Goal: Transaction & Acquisition: Purchase product/service

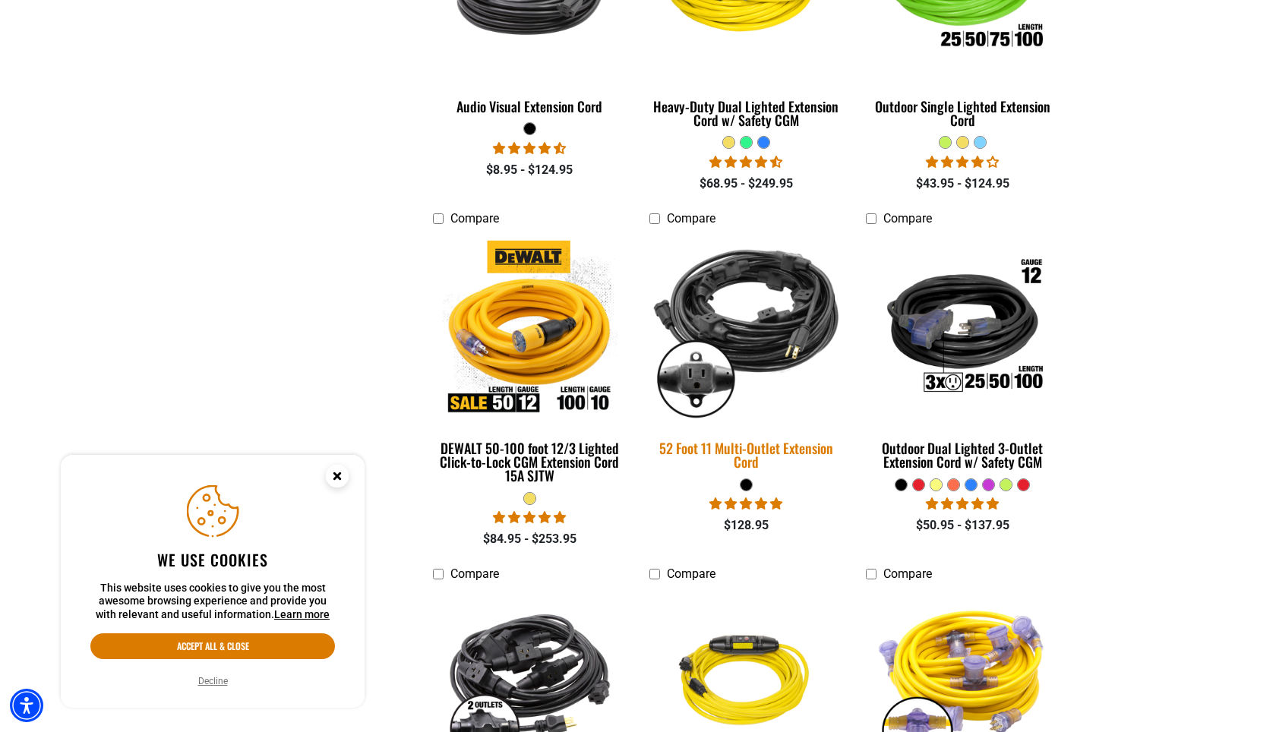
scroll to position [923, 0]
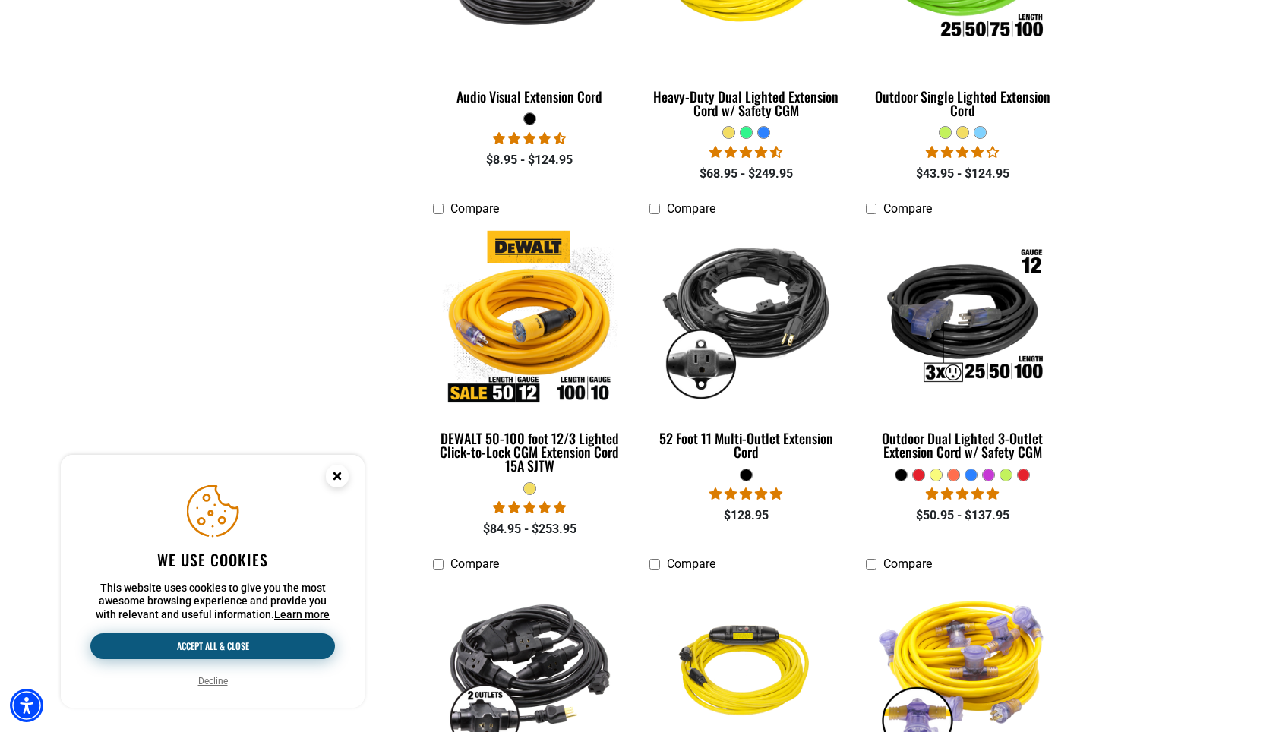
click at [251, 646] on button "Accept all & close" at bounding box center [212, 646] width 245 height 26
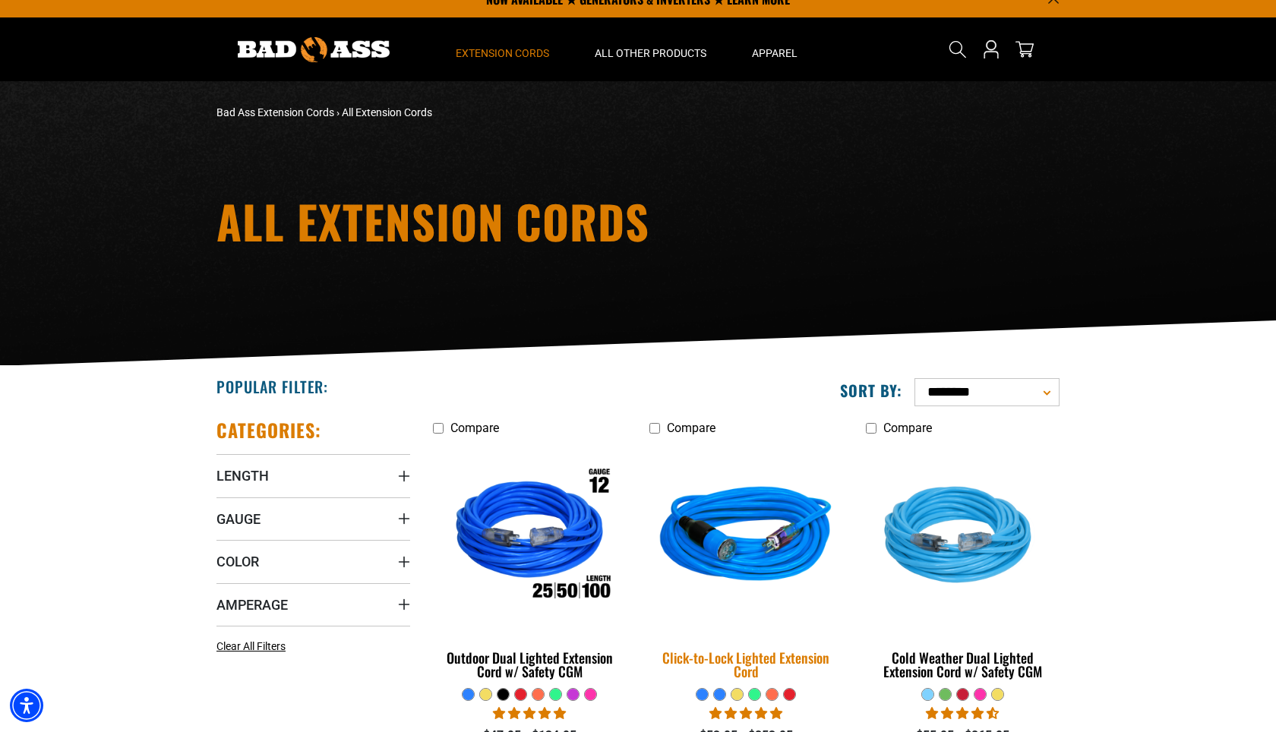
scroll to position [29, 0]
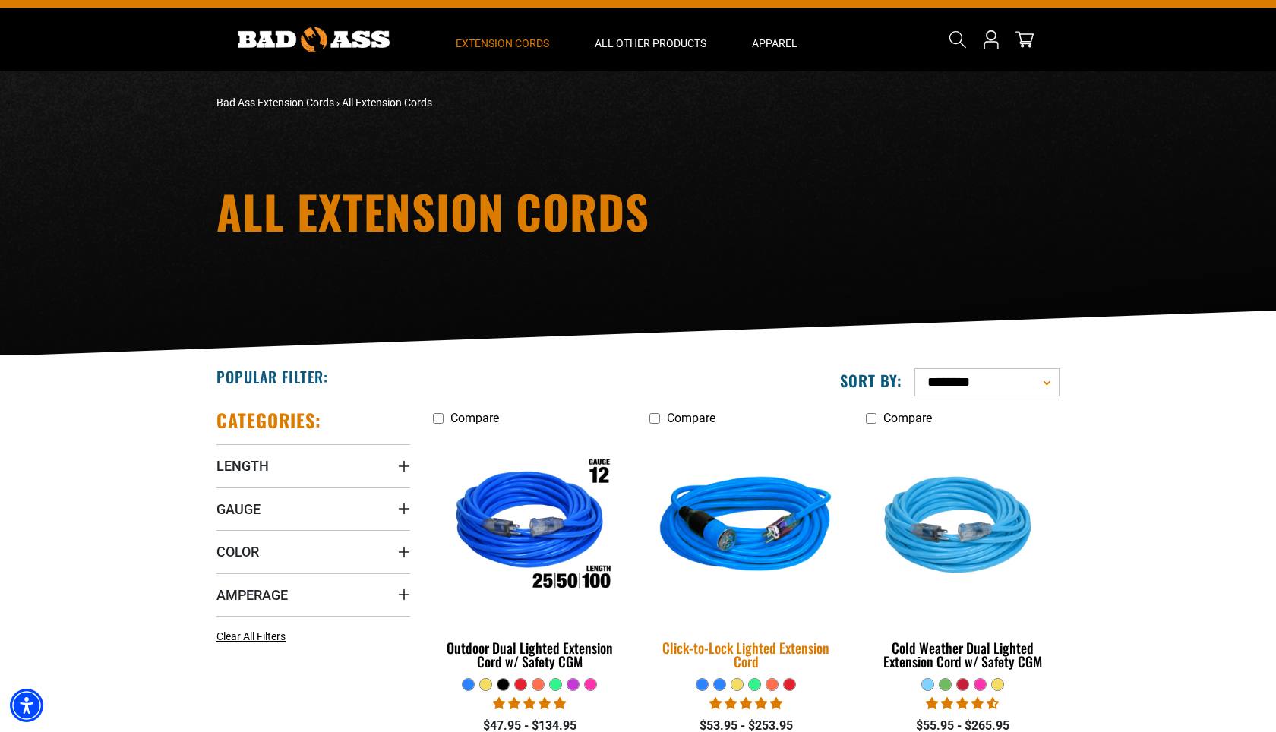
click at [769, 539] on img at bounding box center [746, 528] width 213 height 194
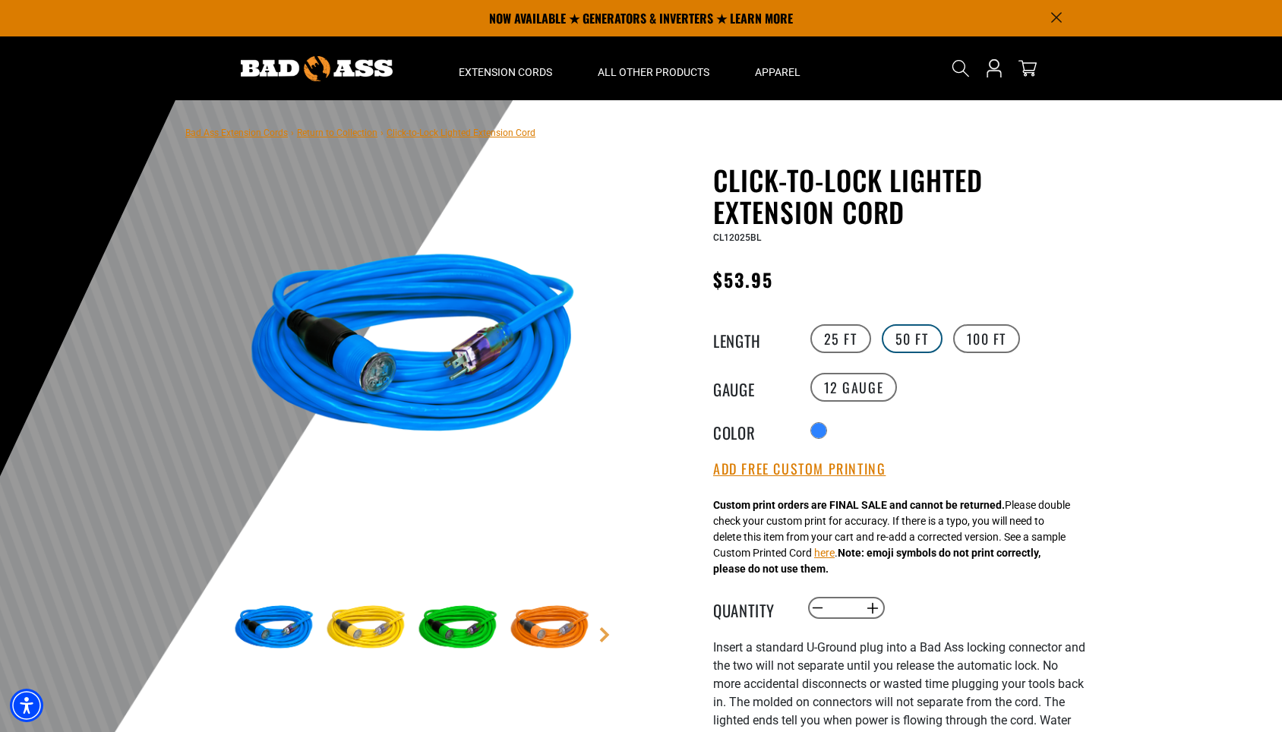
click at [908, 343] on label "50 FT" at bounding box center [912, 338] width 61 height 29
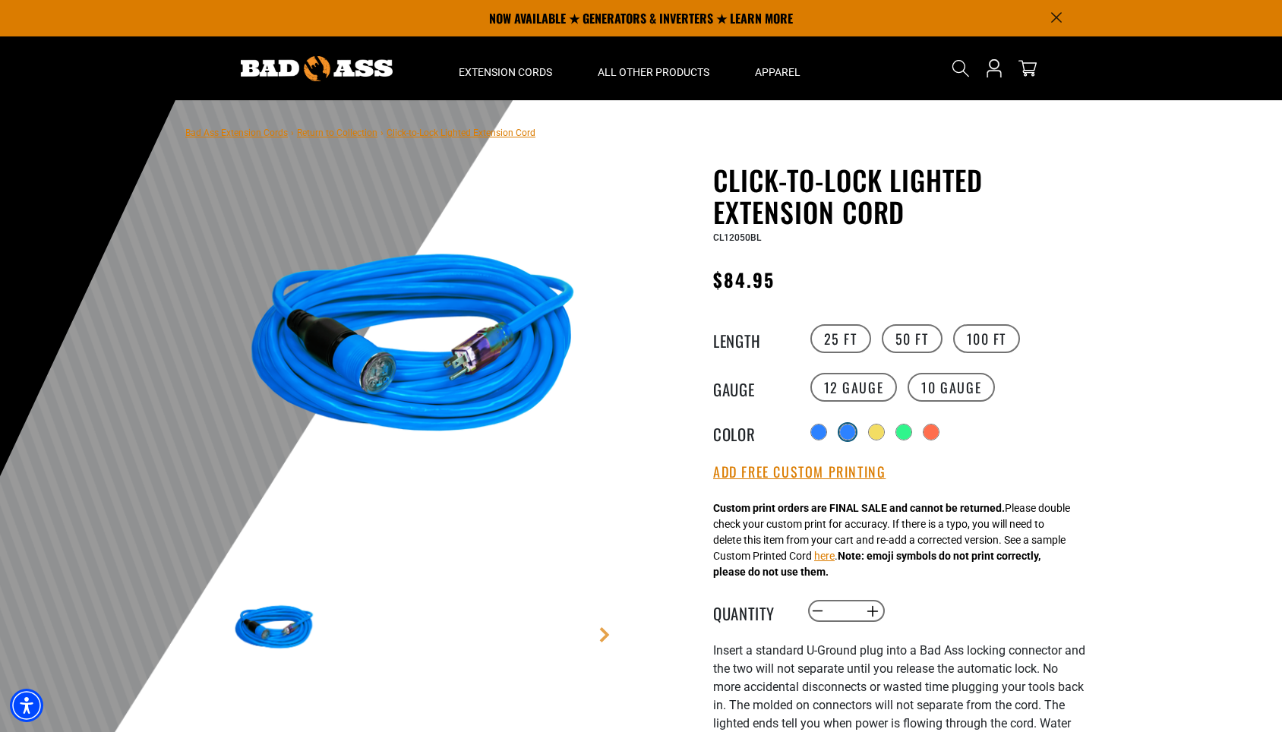
click at [851, 431] on div "products.product.variant_sold_out_or_unavailable" at bounding box center [847, 432] width 15 height 15
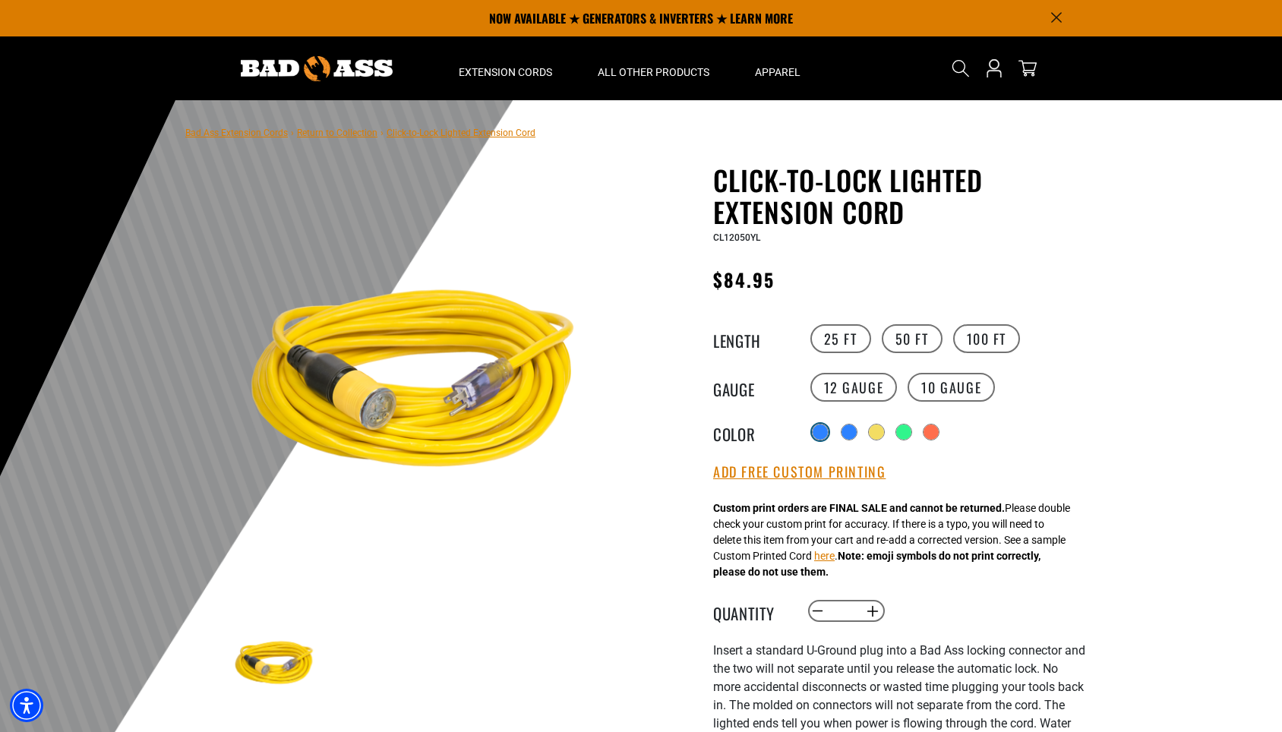
click at [822, 433] on div at bounding box center [820, 432] width 15 height 15
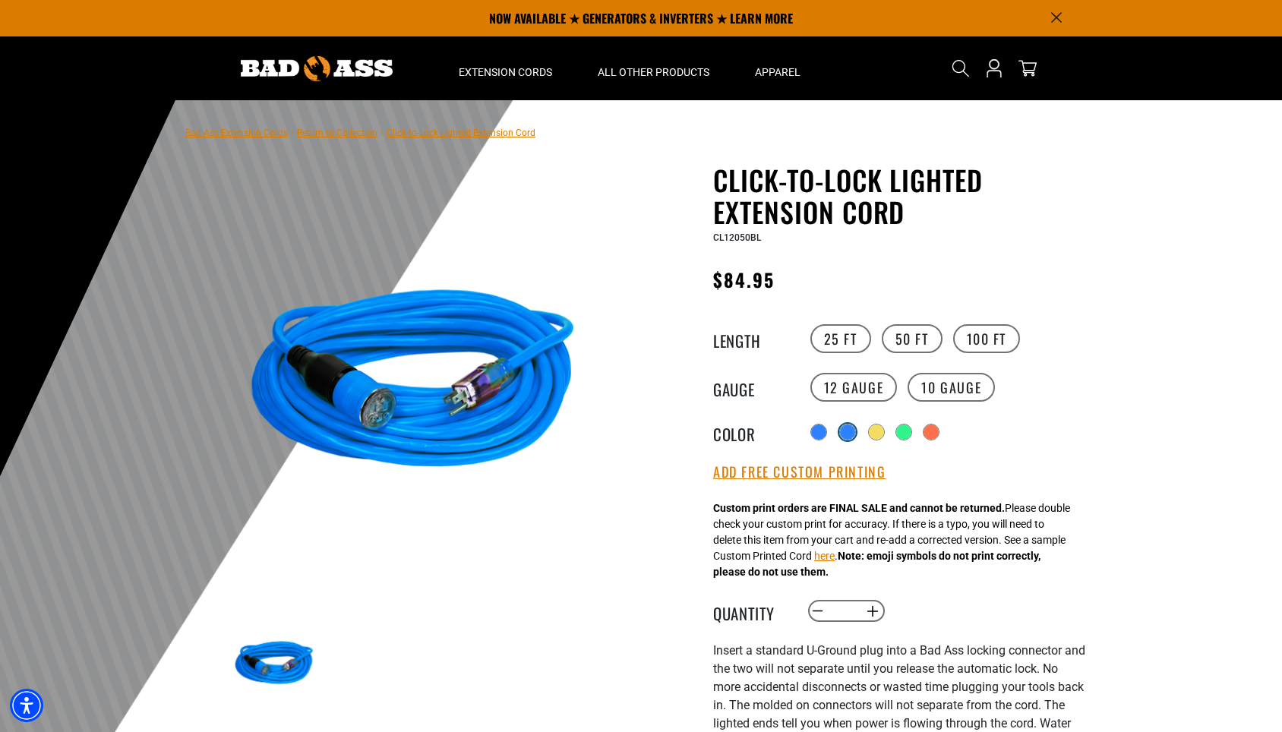
click at [855, 433] on div "products.product.variant_sold_out_or_unavailable" at bounding box center [847, 432] width 15 height 15
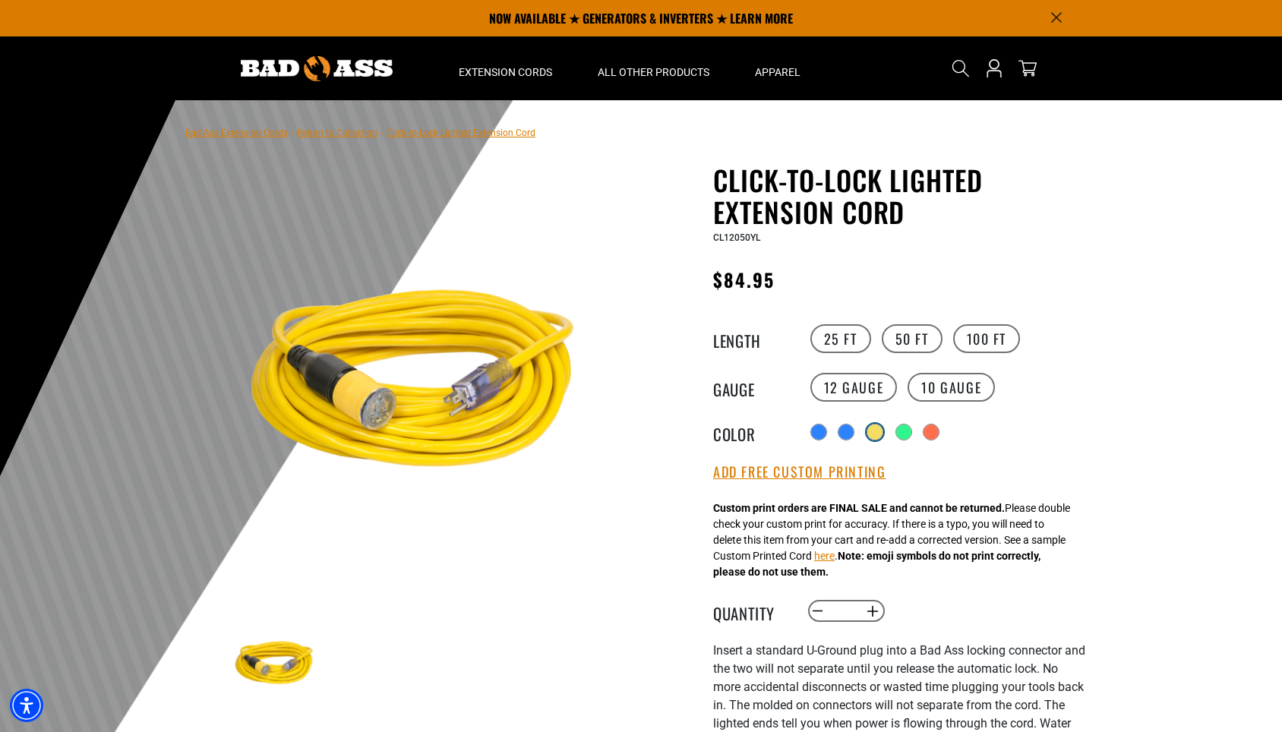
click at [883, 434] on div "products.product.variant_sold_out_or_unavailable" at bounding box center [874, 432] width 15 height 15
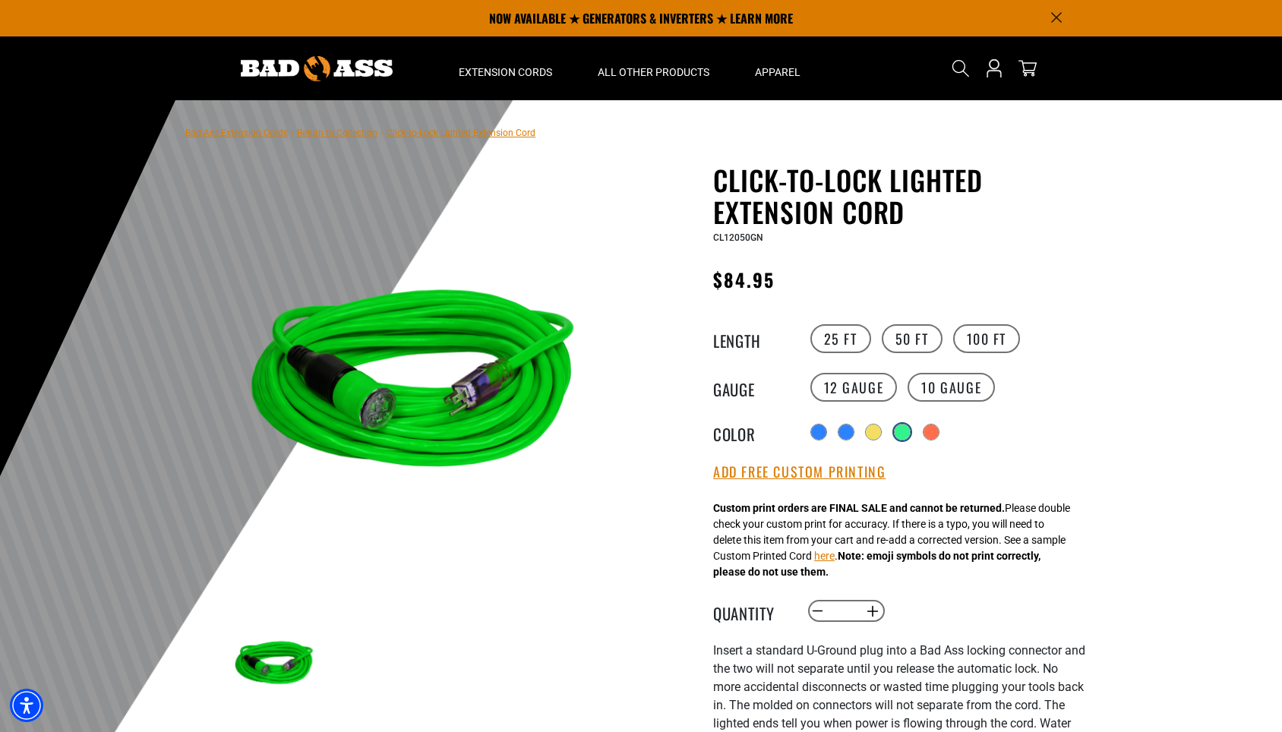
click at [903, 434] on div "products.product.variant_sold_out_or_unavailable" at bounding box center [902, 432] width 15 height 15
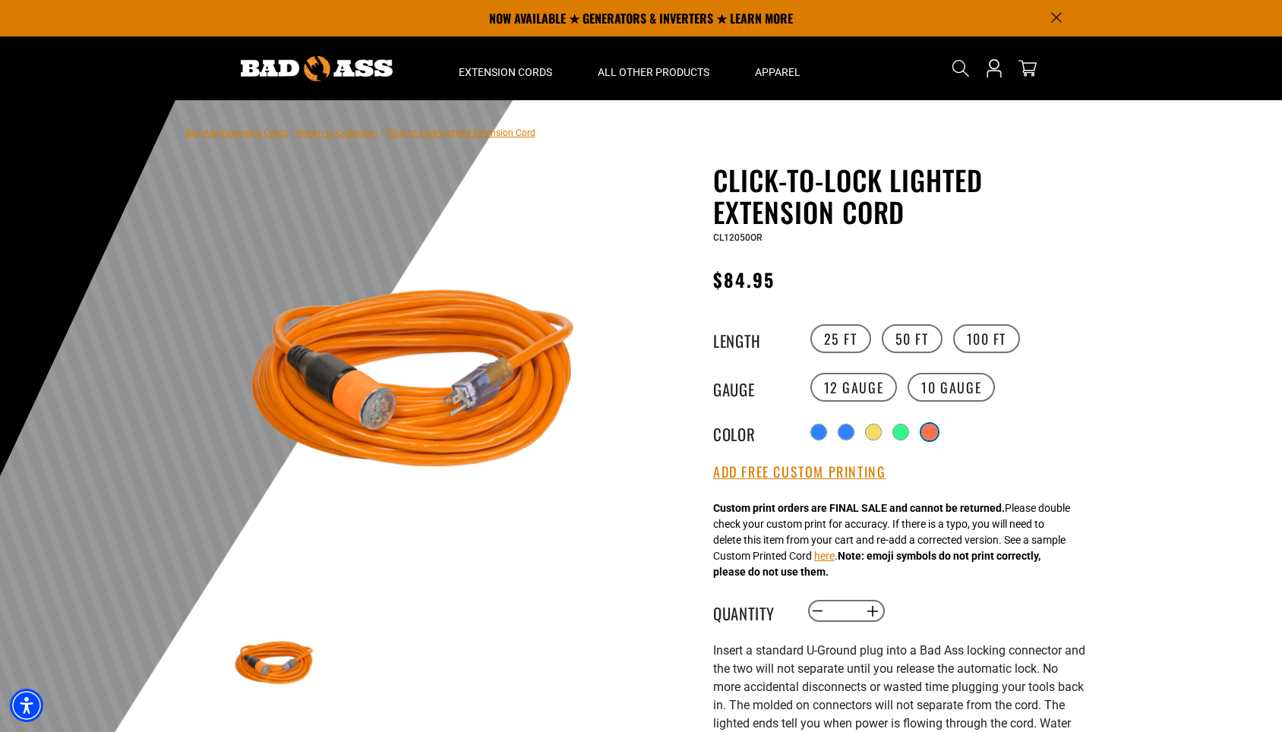
click at [934, 433] on div "products.product.variant_sold_out_or_unavailable" at bounding box center [929, 432] width 15 height 15
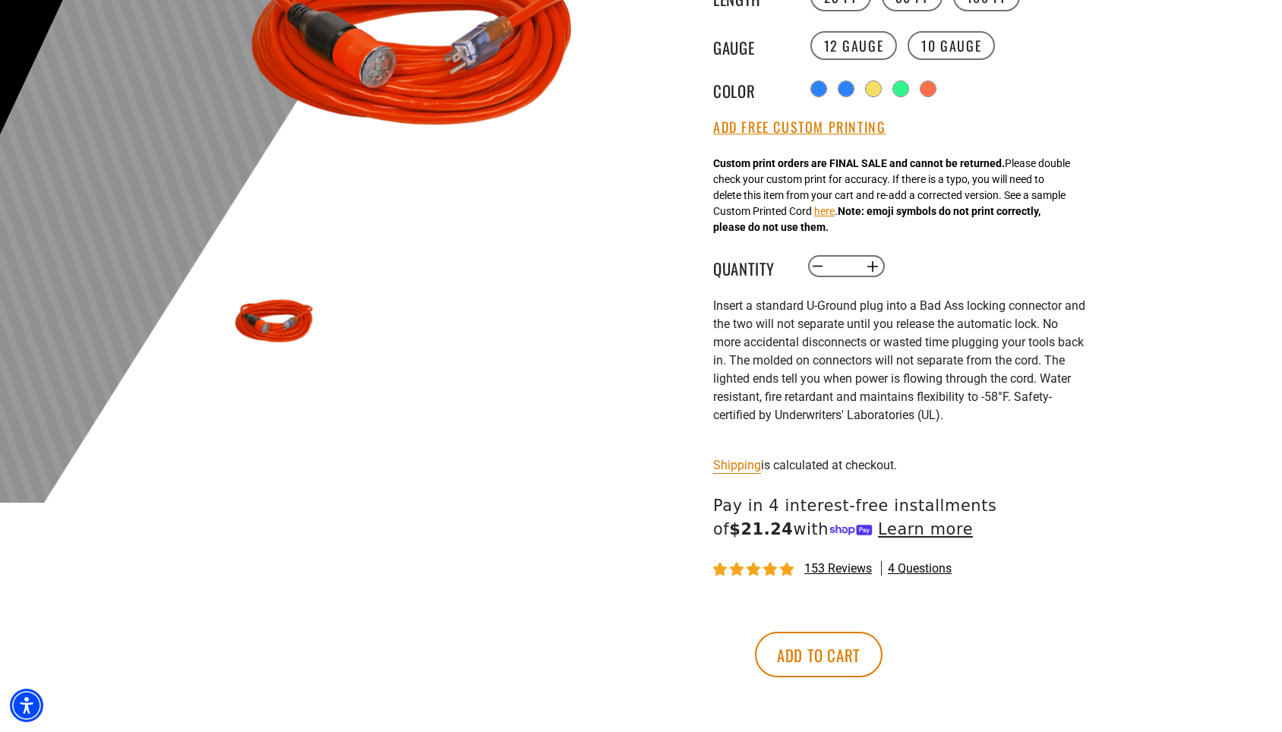
scroll to position [352, 0]
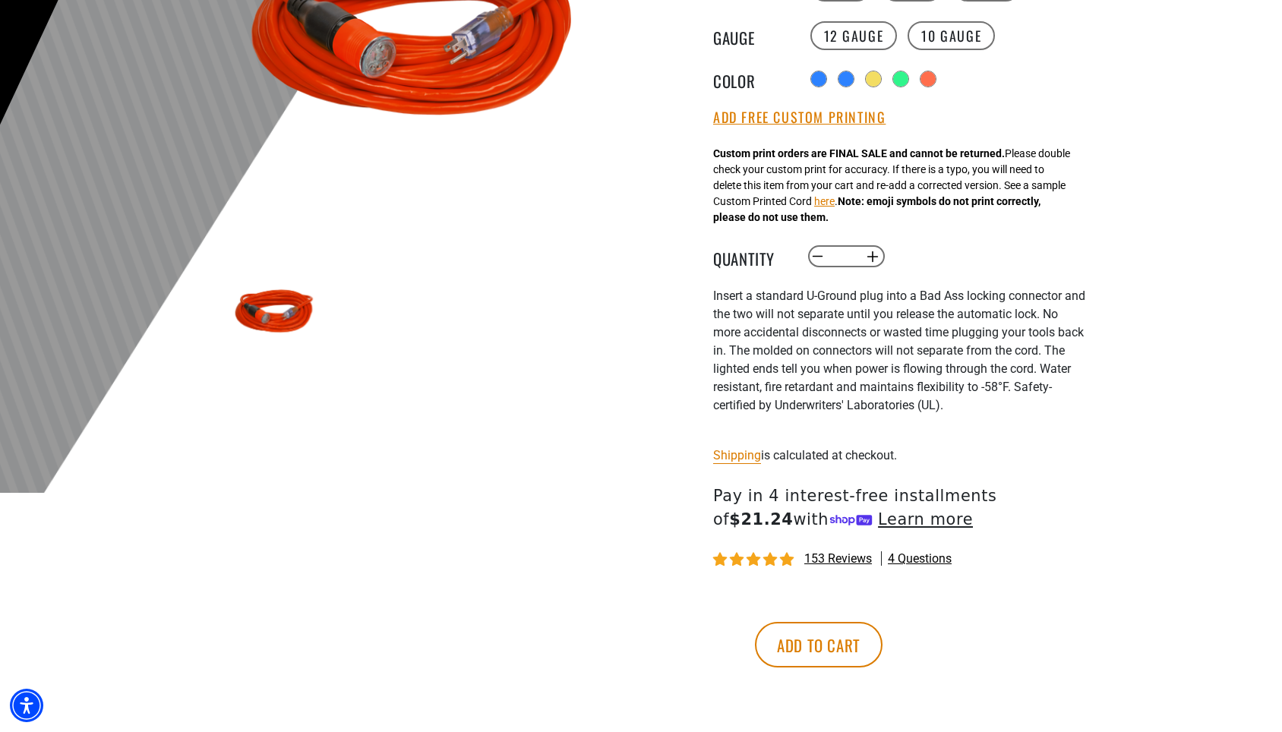
click at [920, 567] on span "4 questions" at bounding box center [920, 559] width 64 height 17
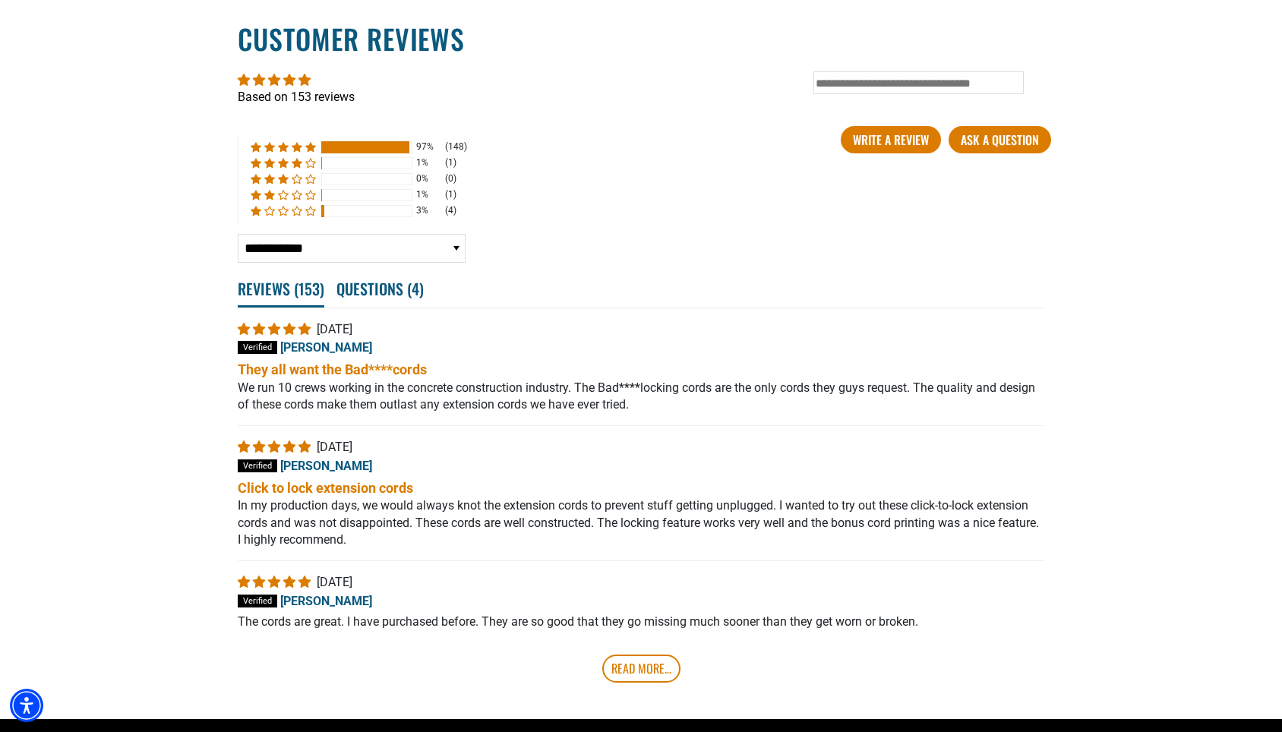
scroll to position [2850, 0]
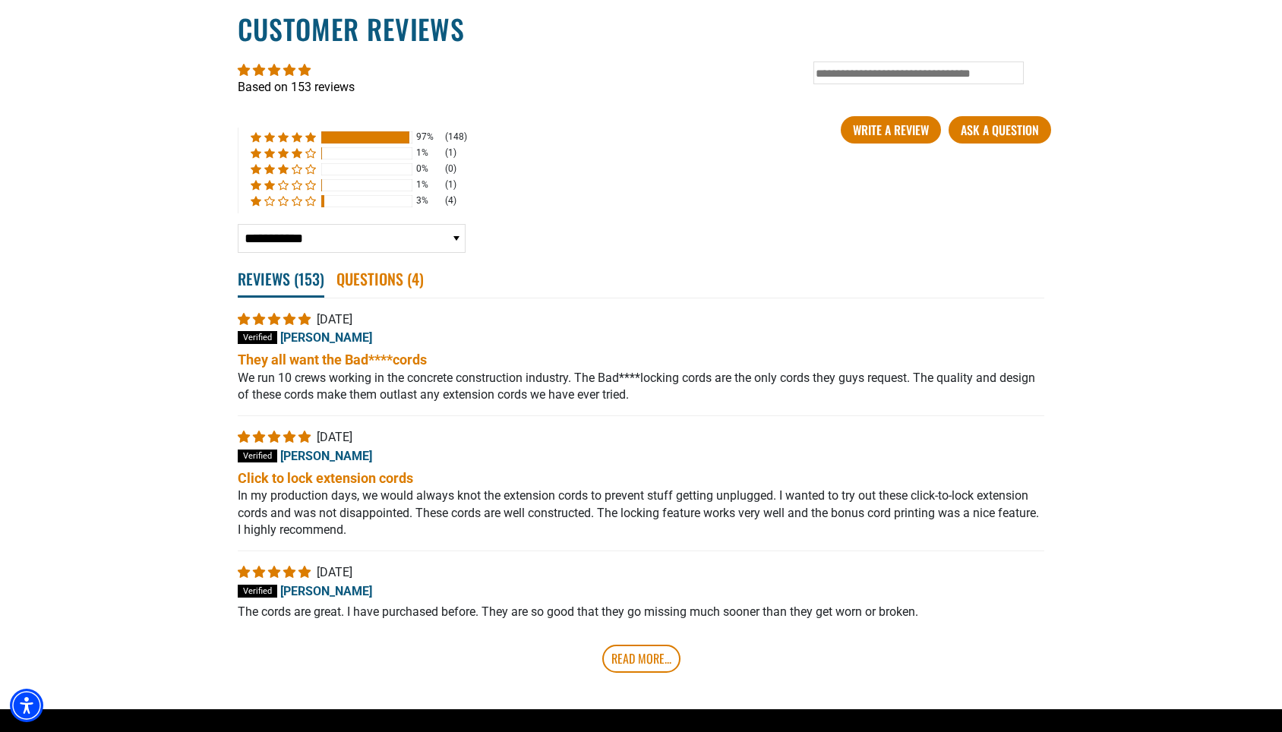
click at [357, 295] on span "Questions ( 4 )" at bounding box center [379, 278] width 87 height 33
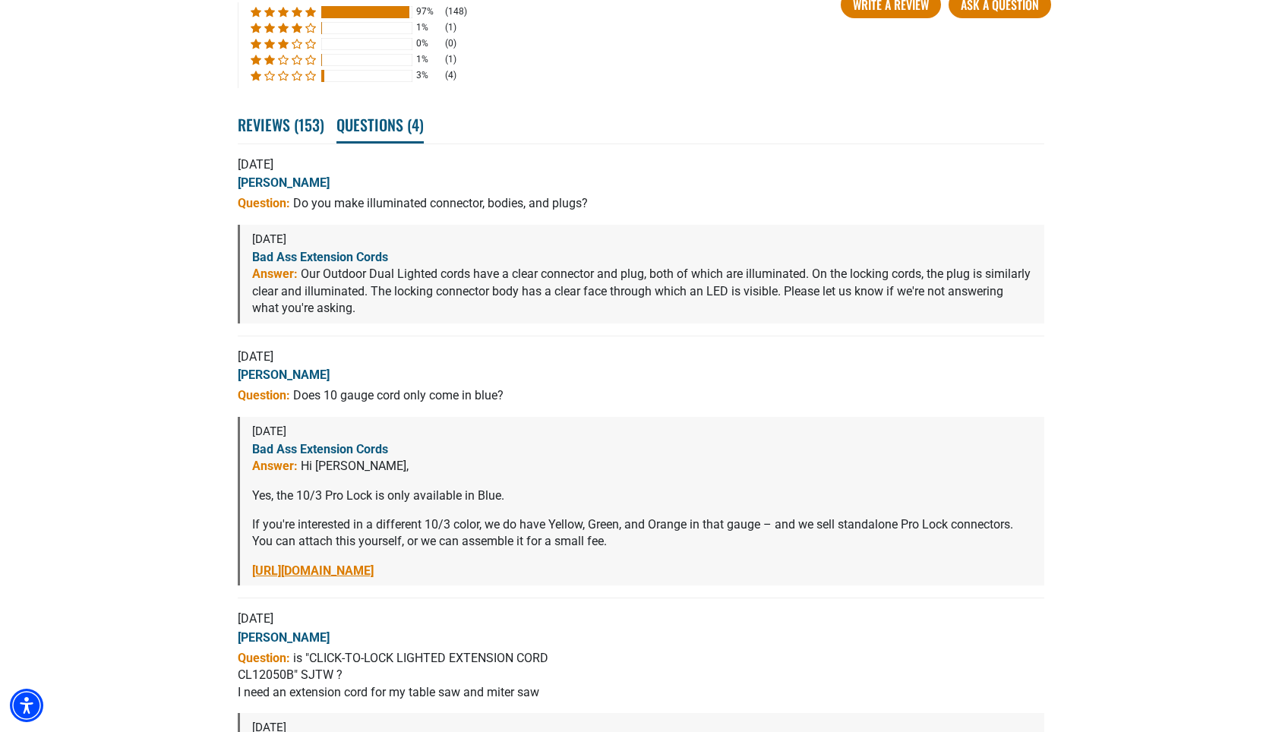
scroll to position [2985, 0]
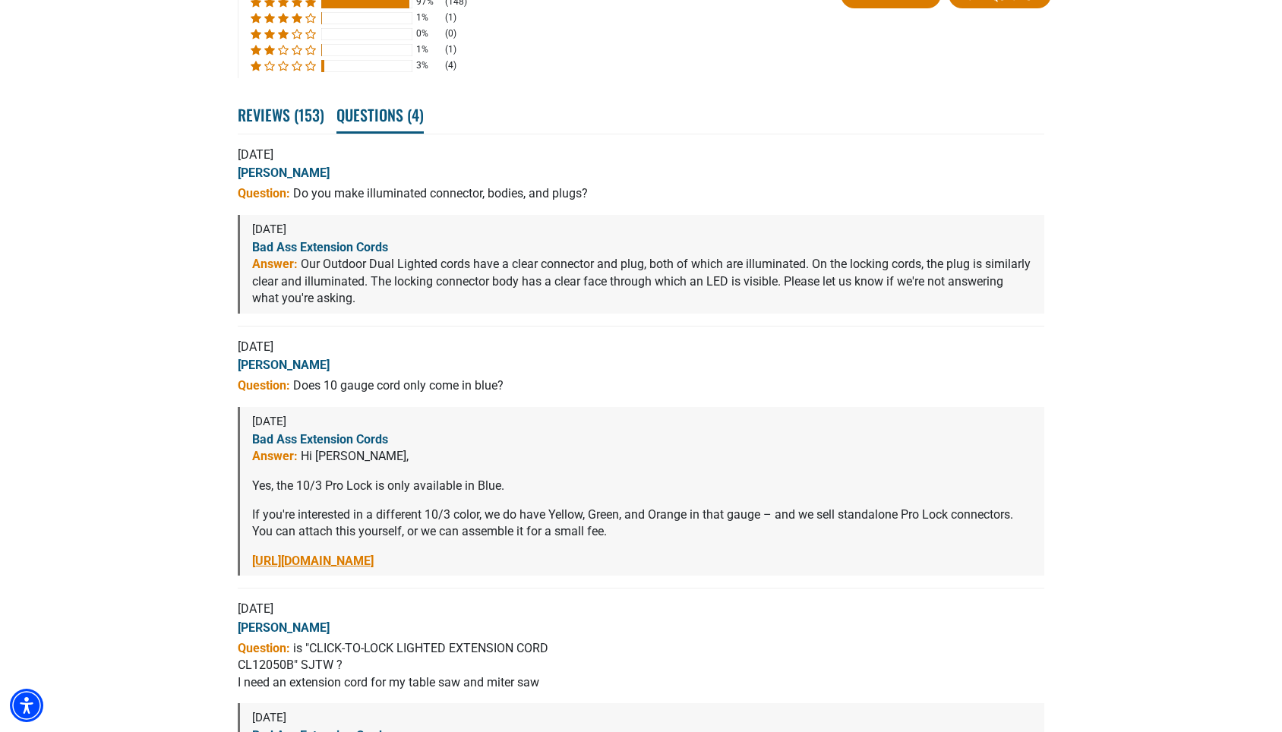
click at [374, 568] on link "https://badassextensioncords.com/products/15a-125v-oem-locking-lighted-connecto…" at bounding box center [313, 561] width 122 height 14
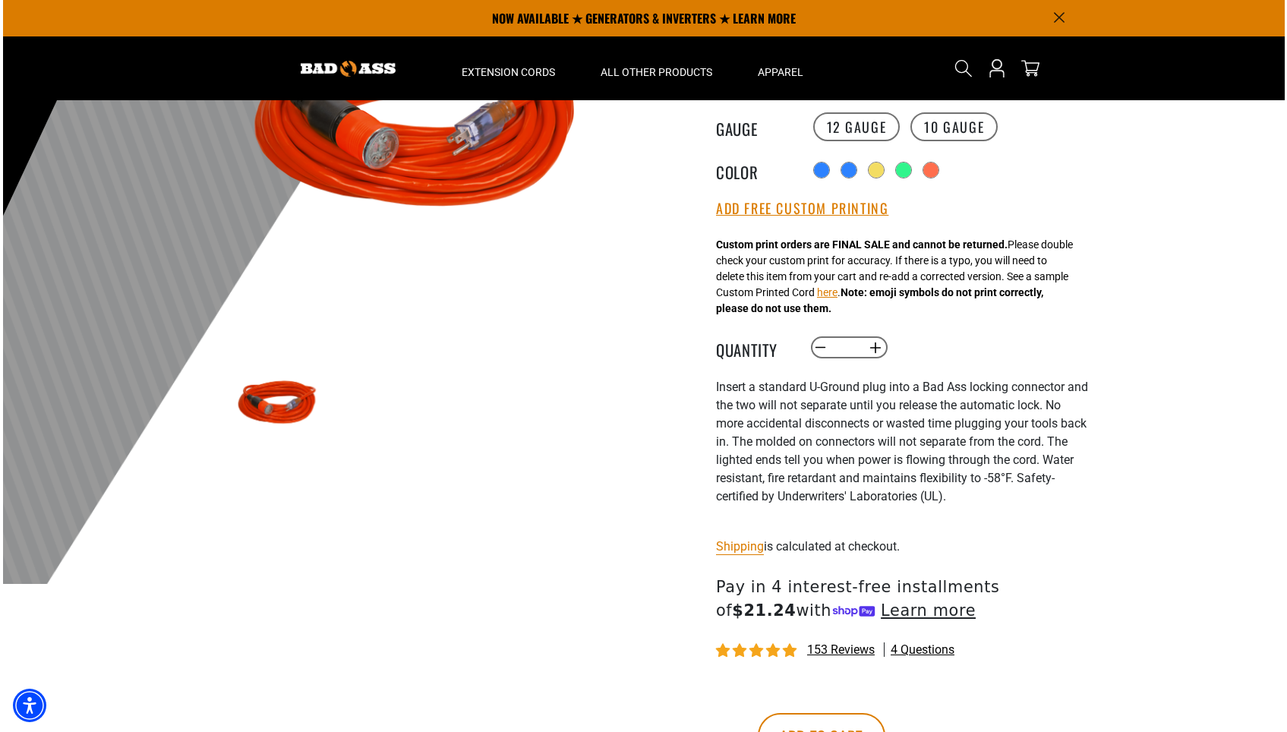
scroll to position [0, 0]
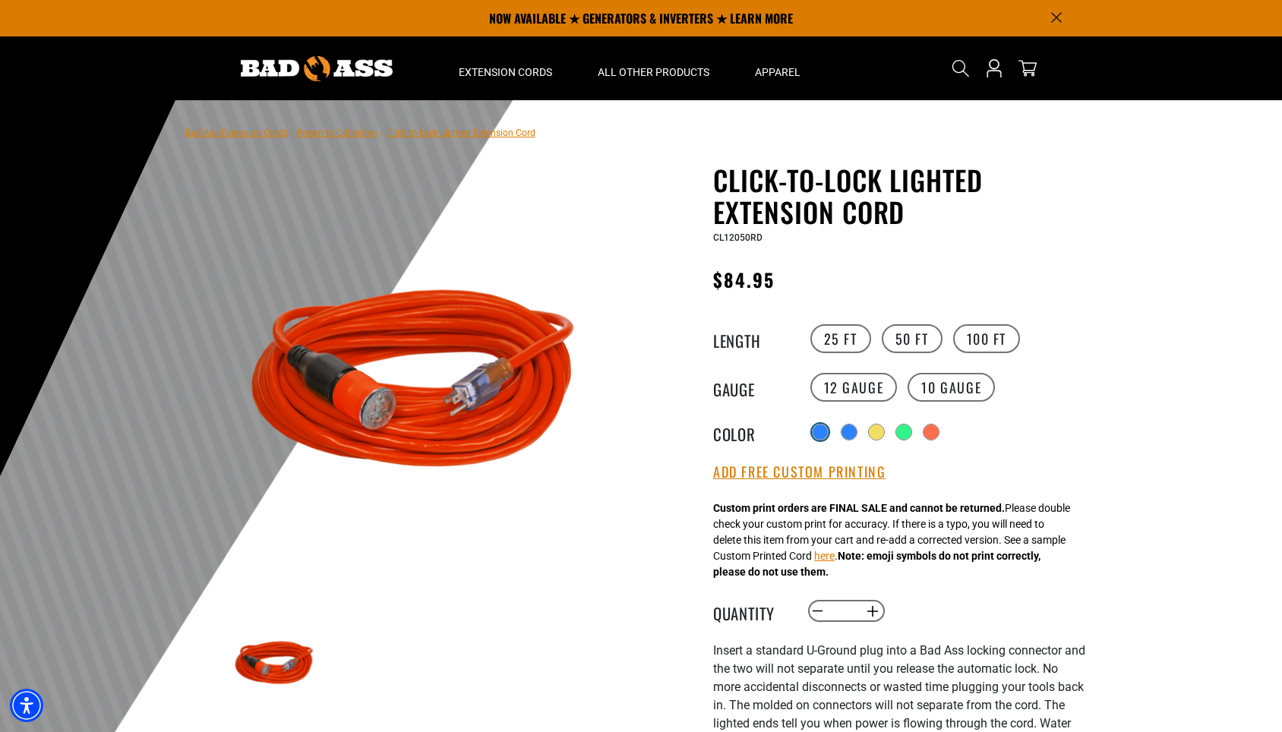
click at [817, 437] on div at bounding box center [820, 432] width 15 height 15
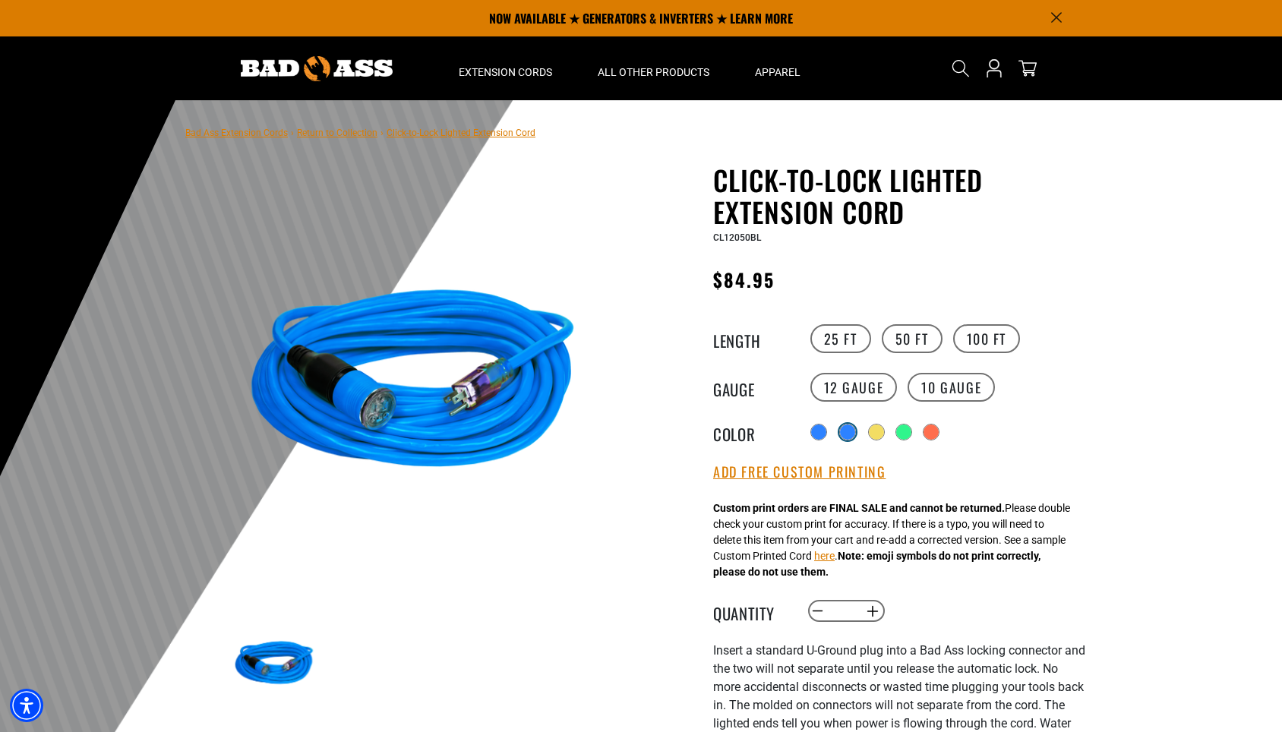
click at [846, 433] on div "products.product.variant_sold_out_or_unavailable" at bounding box center [847, 432] width 15 height 15
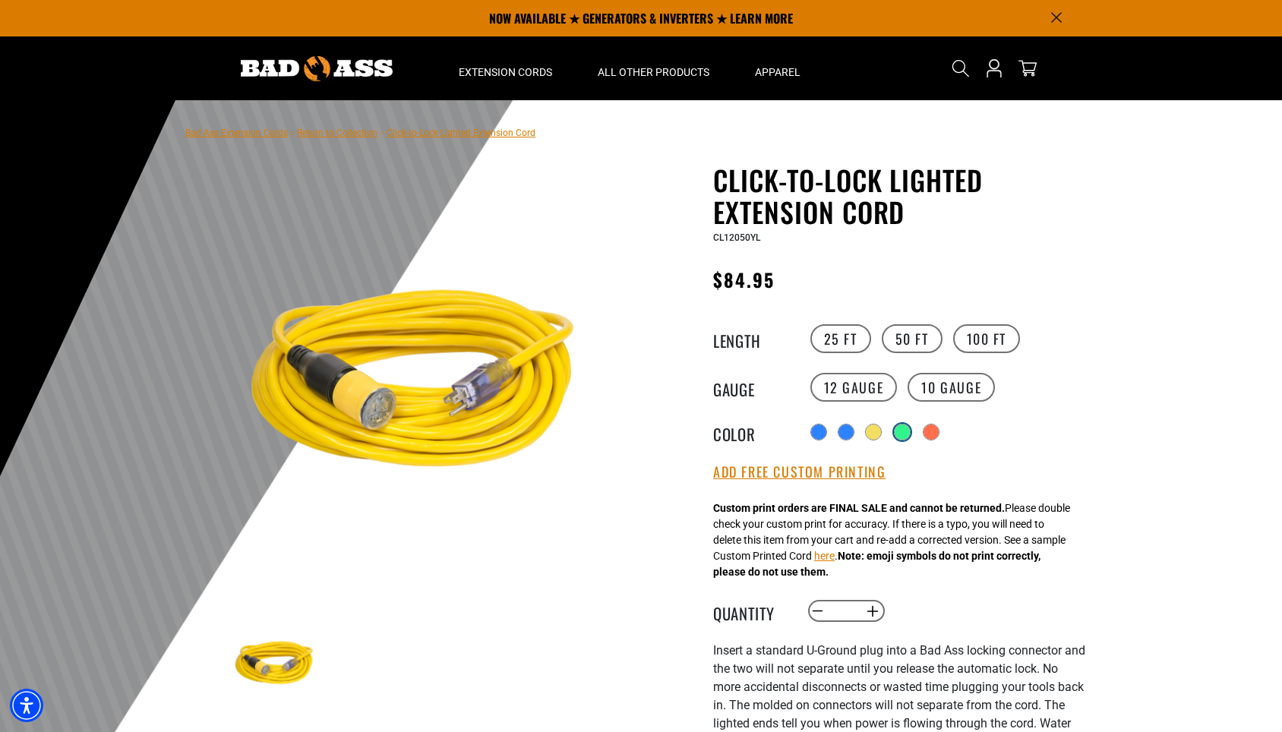
click at [910, 436] on div "products.product.variant_sold_out_or_unavailable" at bounding box center [902, 432] width 15 height 15
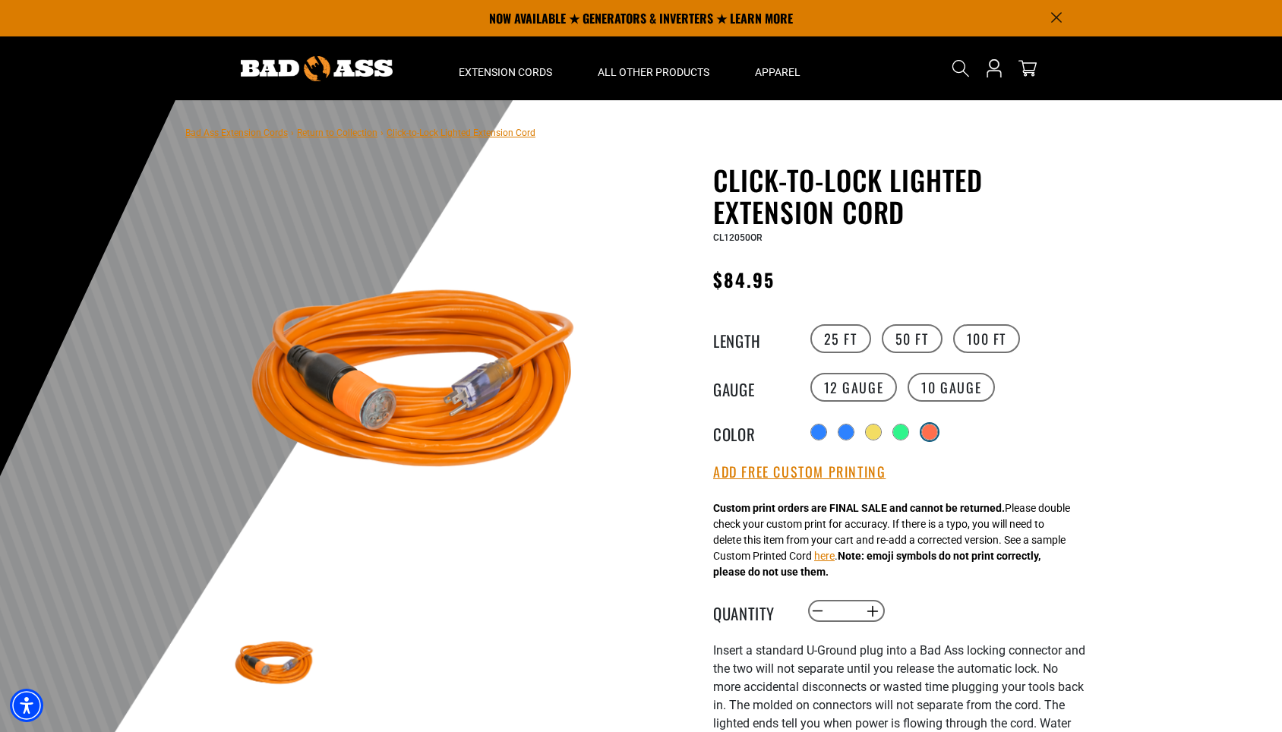
click at [935, 435] on div "products.product.variant_sold_out_or_unavailable" at bounding box center [929, 432] width 15 height 15
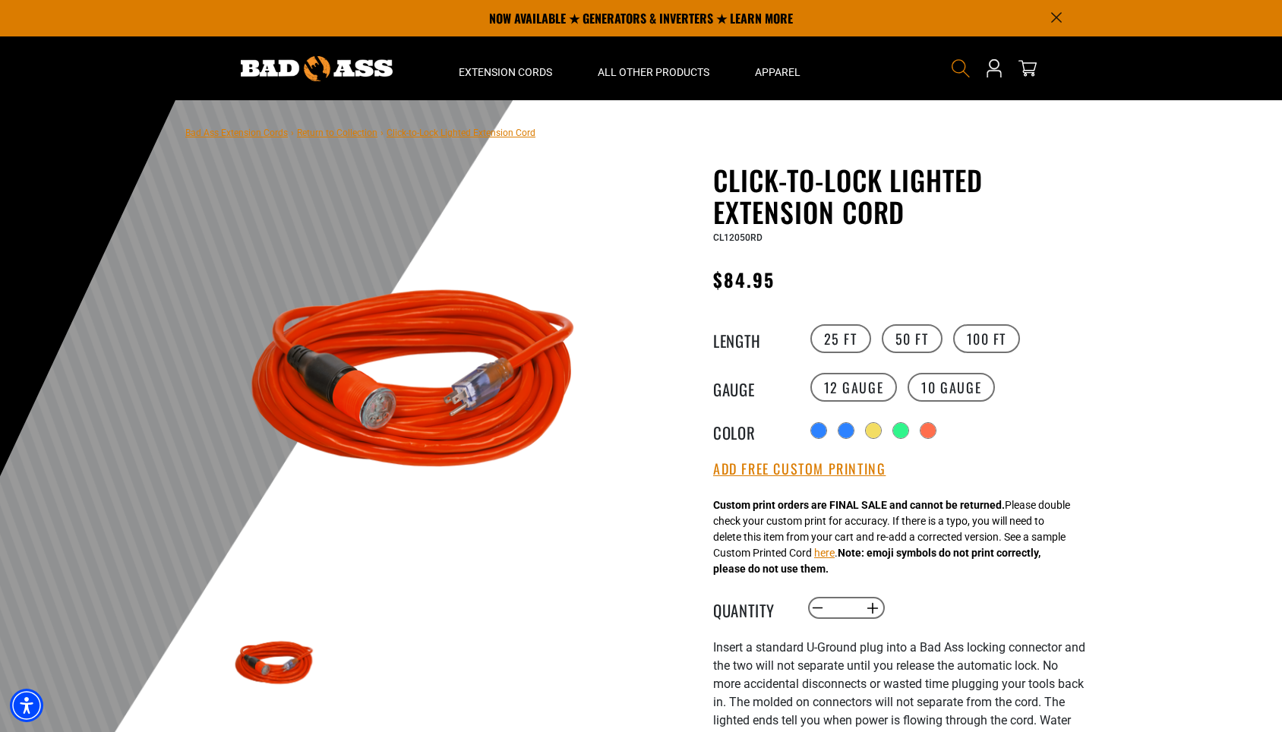
click at [960, 68] on icon "Search" at bounding box center [961, 68] width 20 height 20
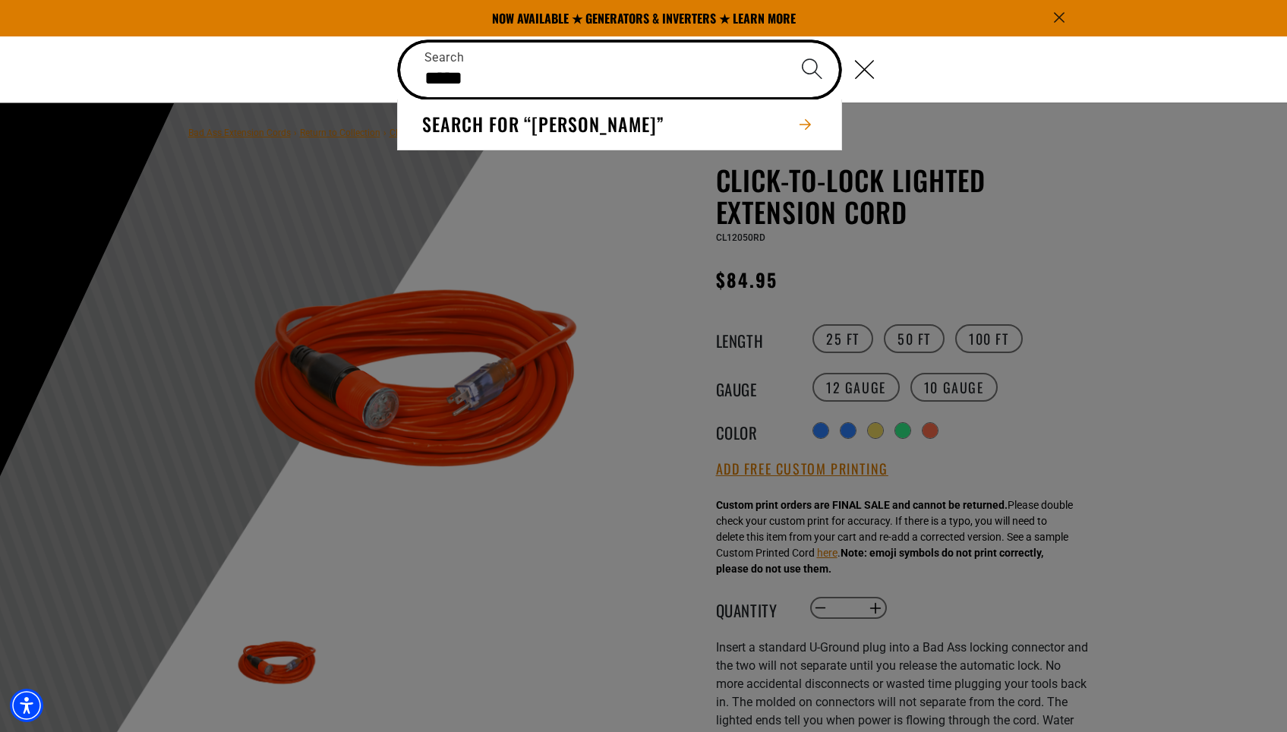
type input "*****"
click at [812, 68] on button "Search" at bounding box center [812, 69] width 53 height 53
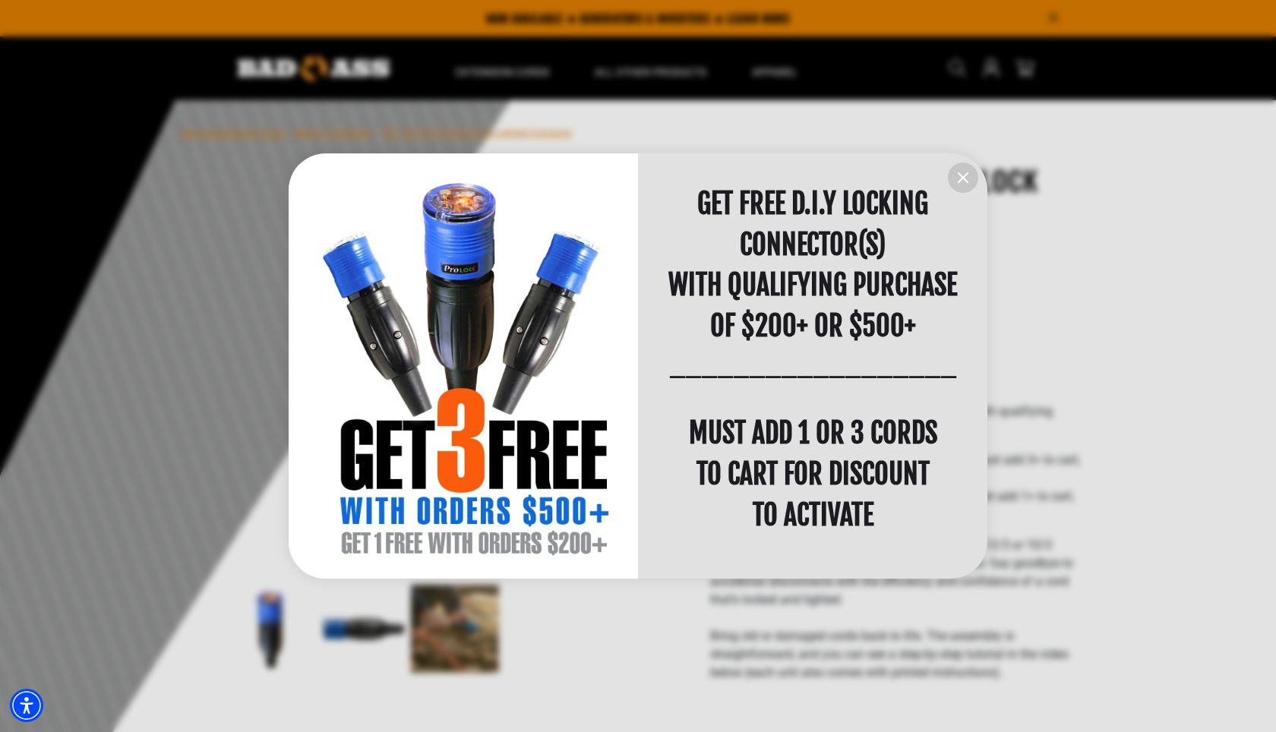
click at [958, 177] on icon "information" at bounding box center [963, 178] width 18 height 18
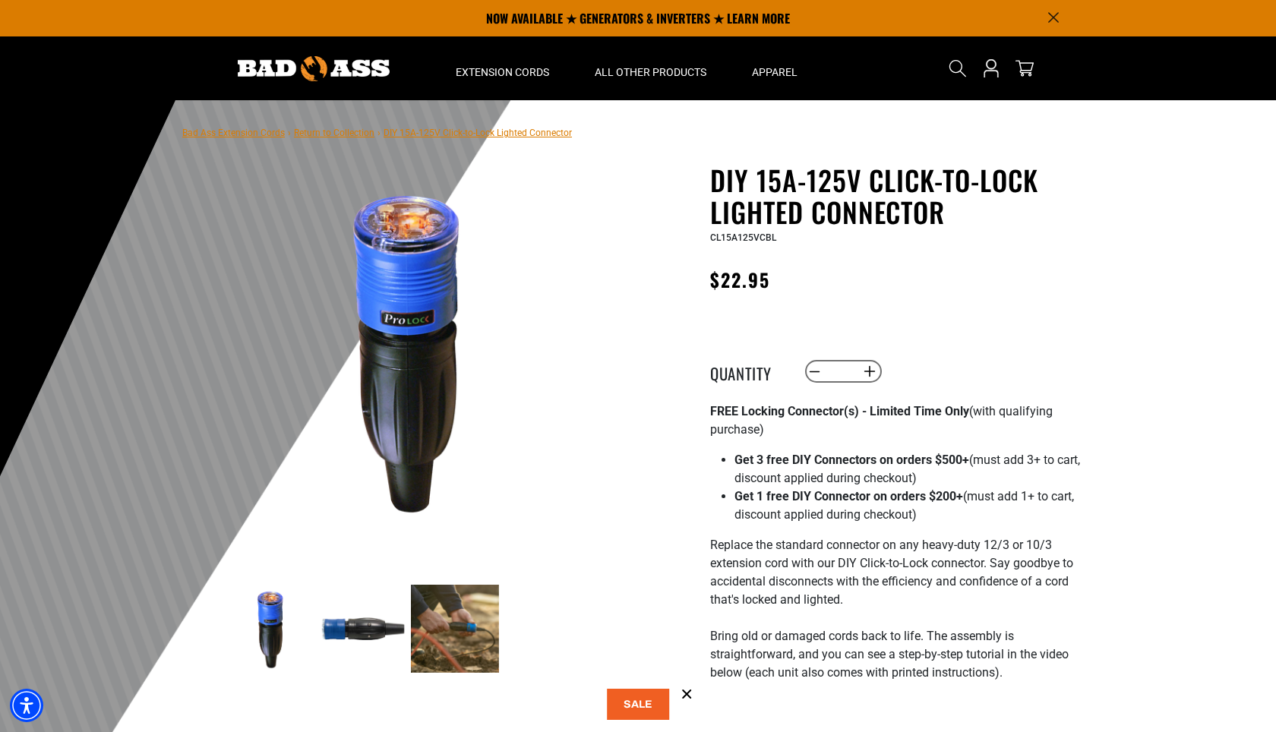
click at [453, 620] on img at bounding box center [455, 629] width 88 height 88
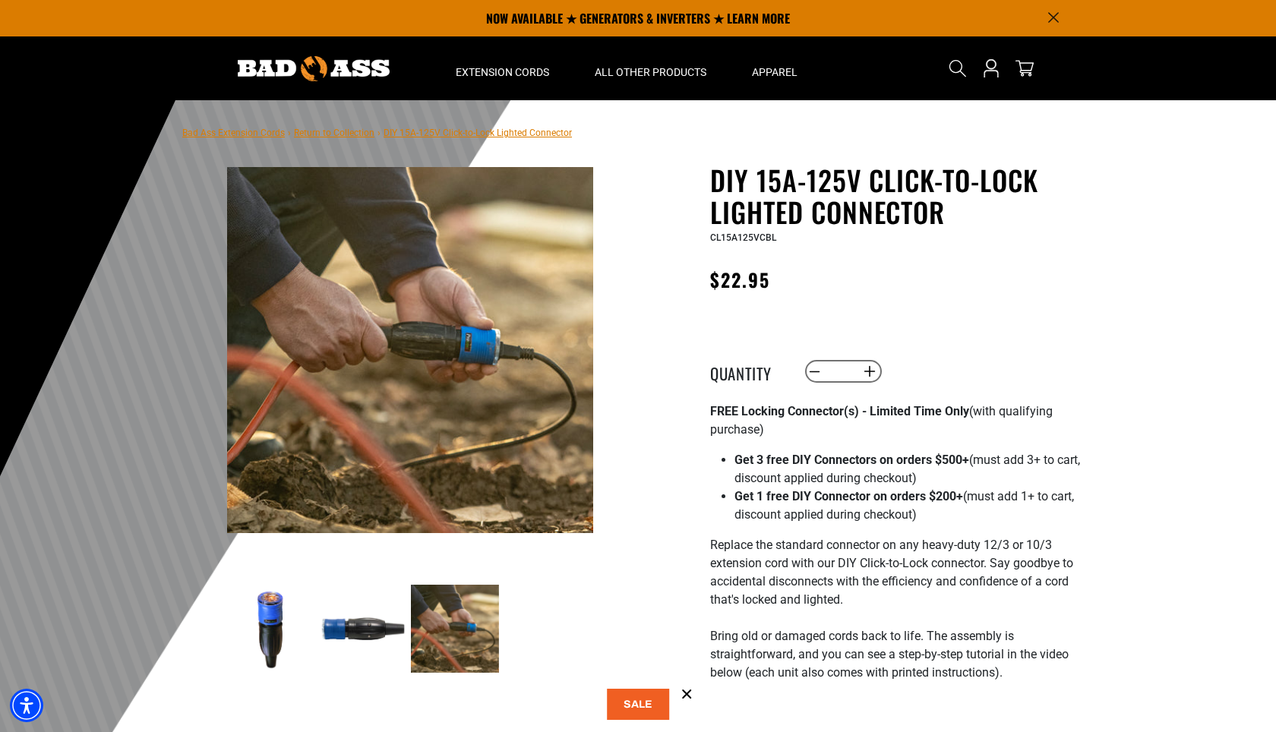
click at [346, 630] on img at bounding box center [363, 629] width 88 height 88
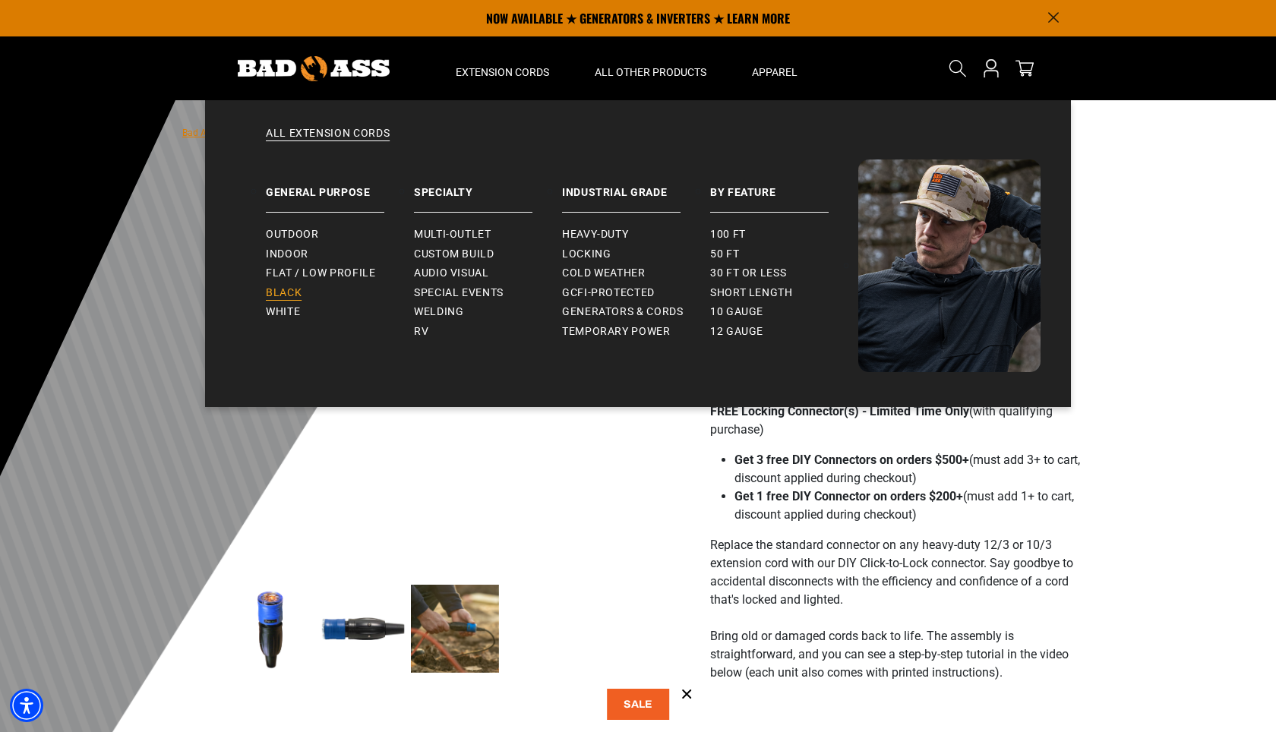
click at [293, 289] on span "Black" at bounding box center [284, 293] width 36 height 14
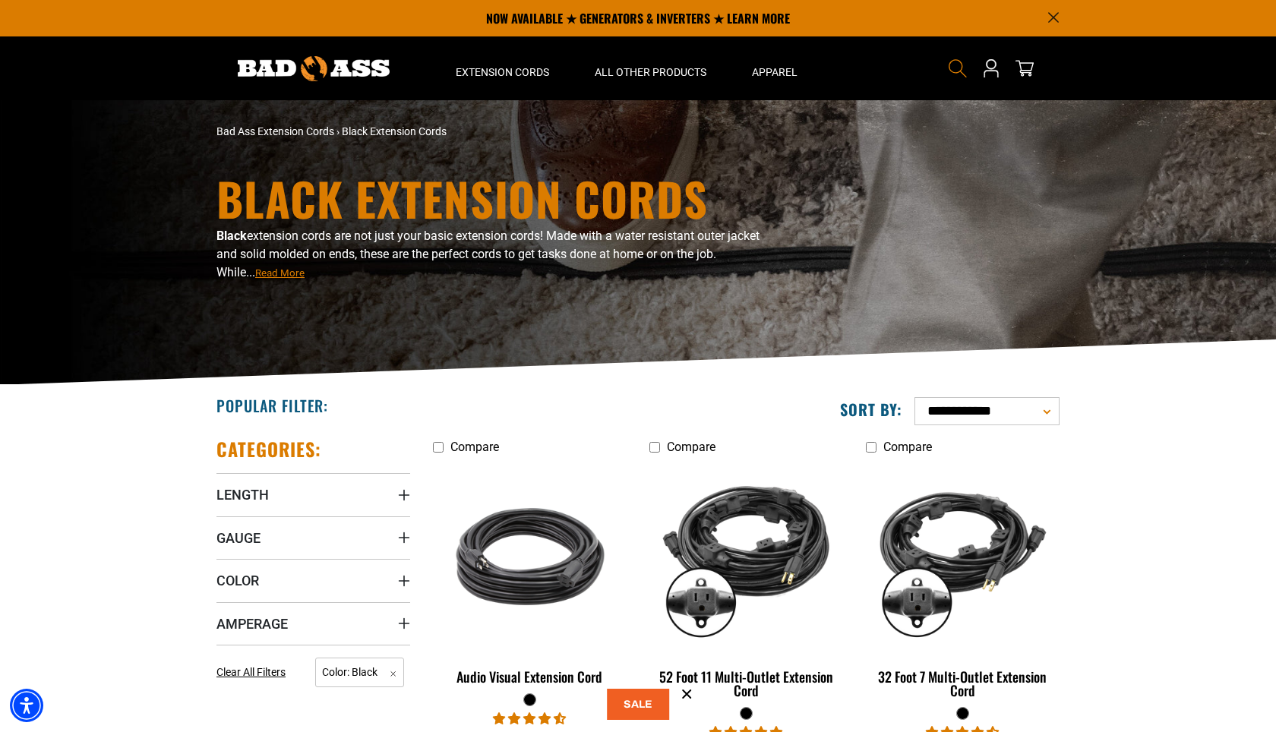
click at [956, 70] on icon "Search" at bounding box center [958, 68] width 20 height 20
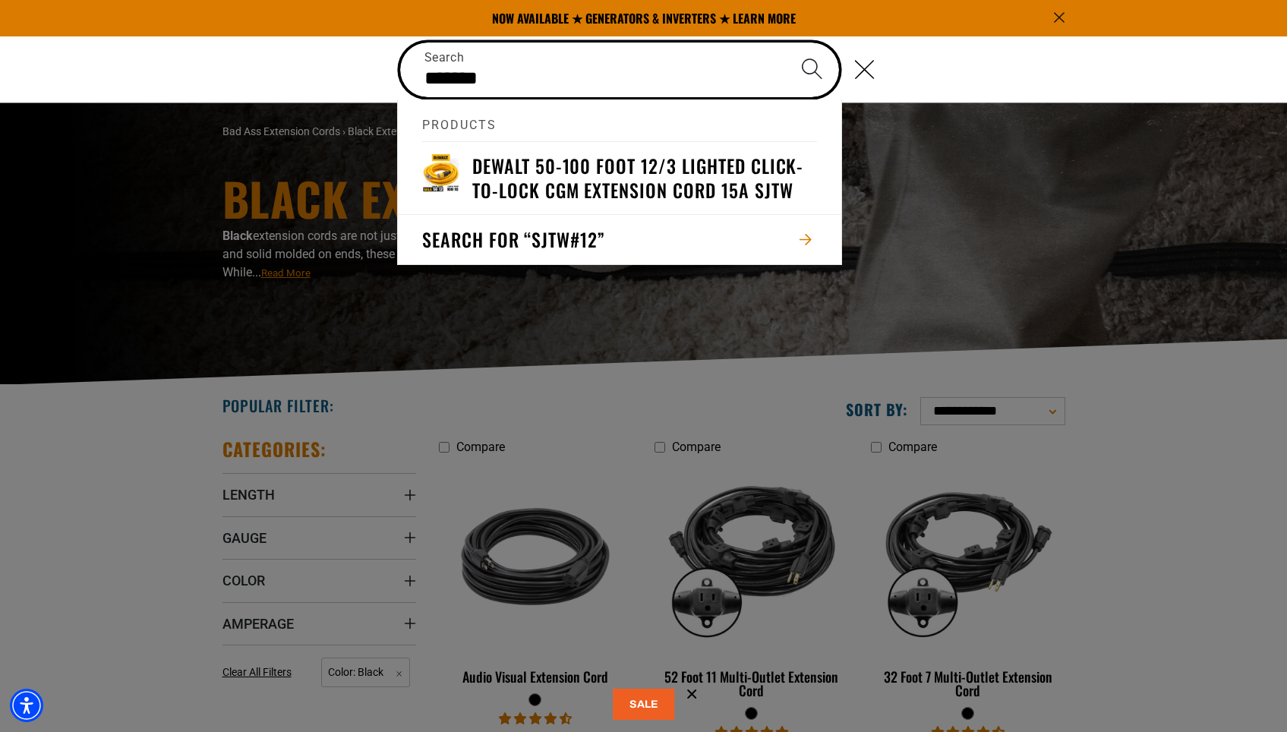
type input "*******"
click at [812, 68] on button "Search" at bounding box center [812, 69] width 53 height 53
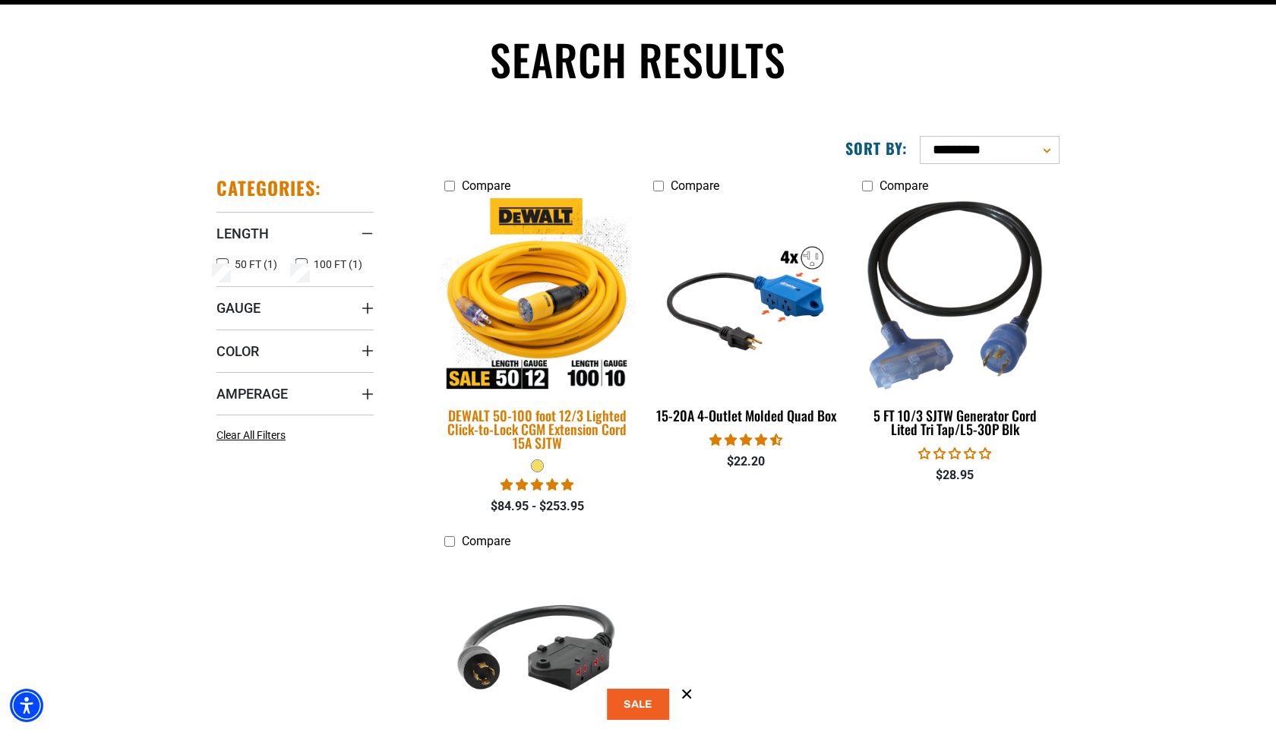
scroll to position [130, 0]
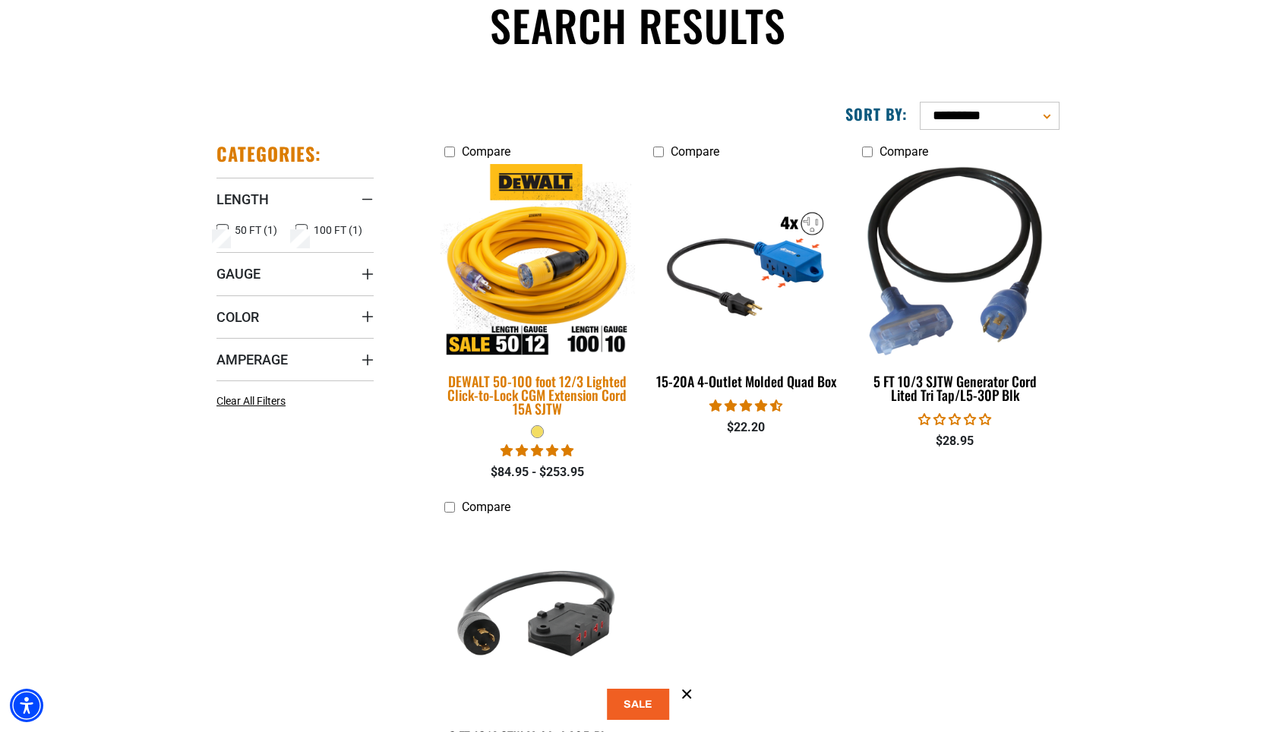
click at [548, 266] on img at bounding box center [537, 261] width 213 height 194
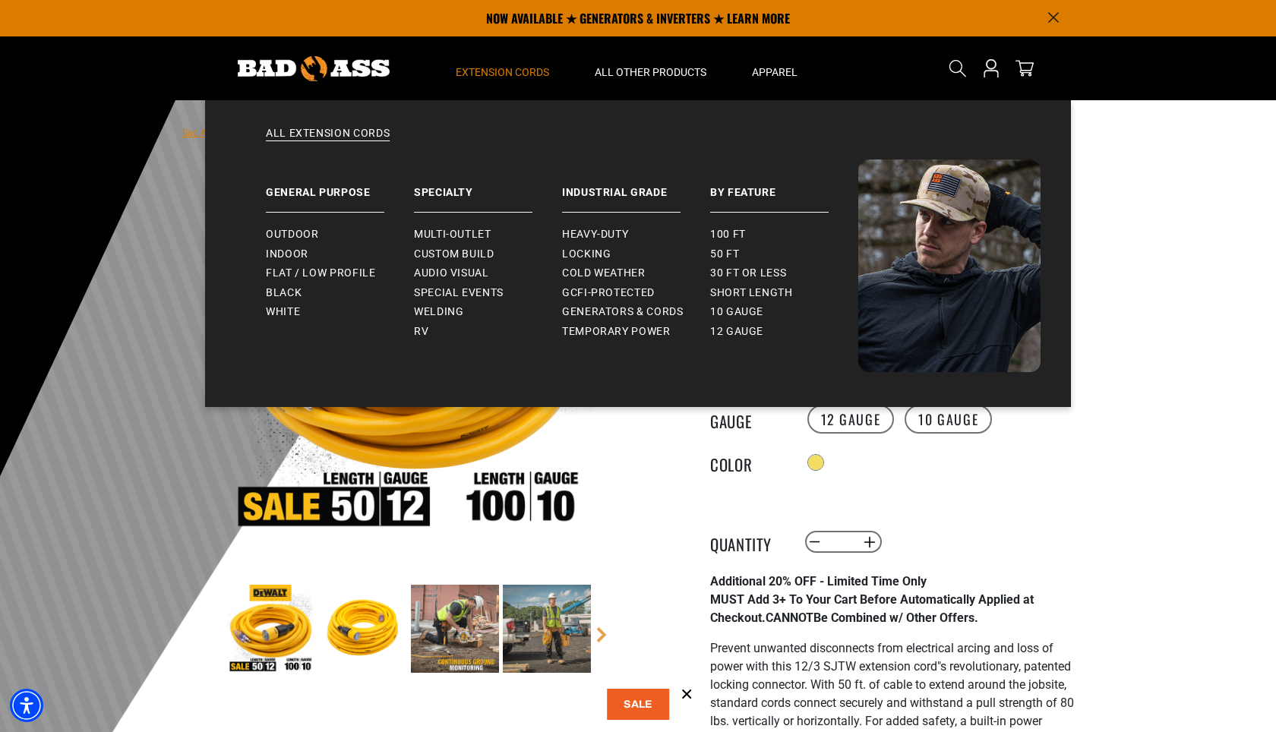
click at [539, 78] on span "Extension Cords" at bounding box center [502, 72] width 93 height 14
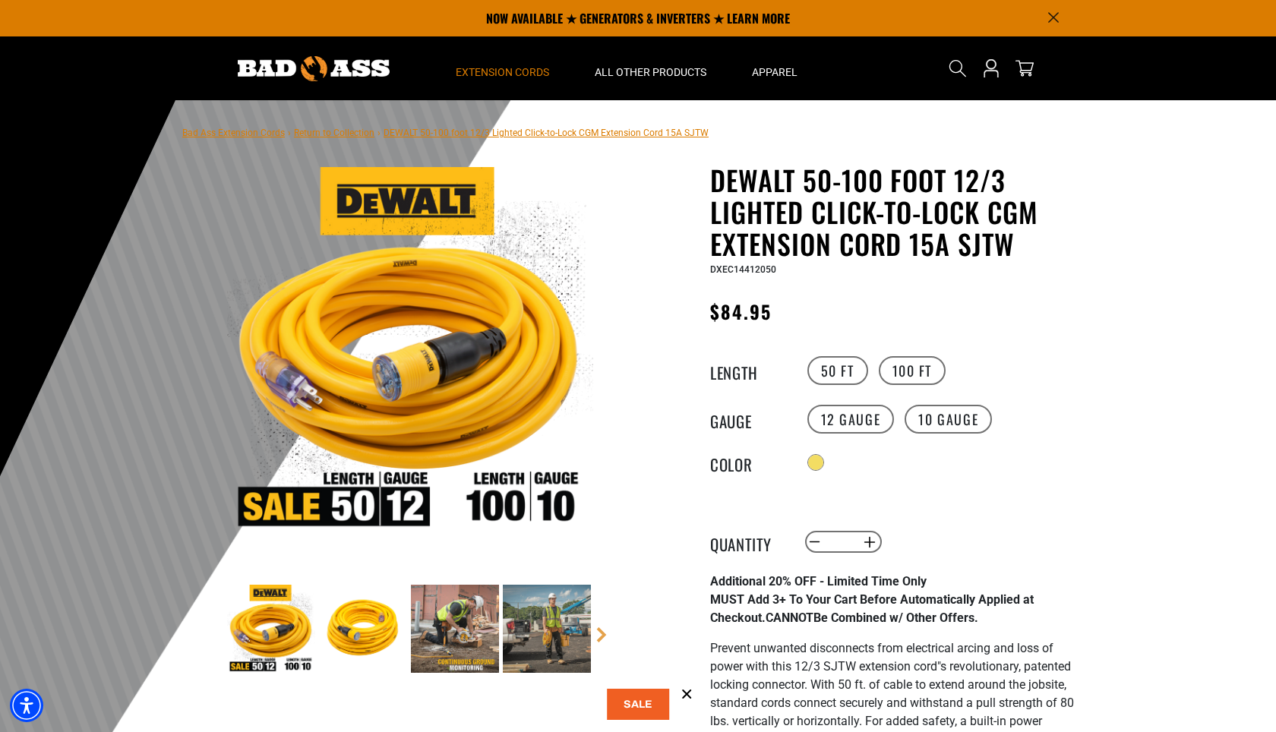
click at [526, 68] on span "Extension Cords" at bounding box center [502, 72] width 93 height 14
click at [348, 71] on img at bounding box center [314, 68] width 152 height 25
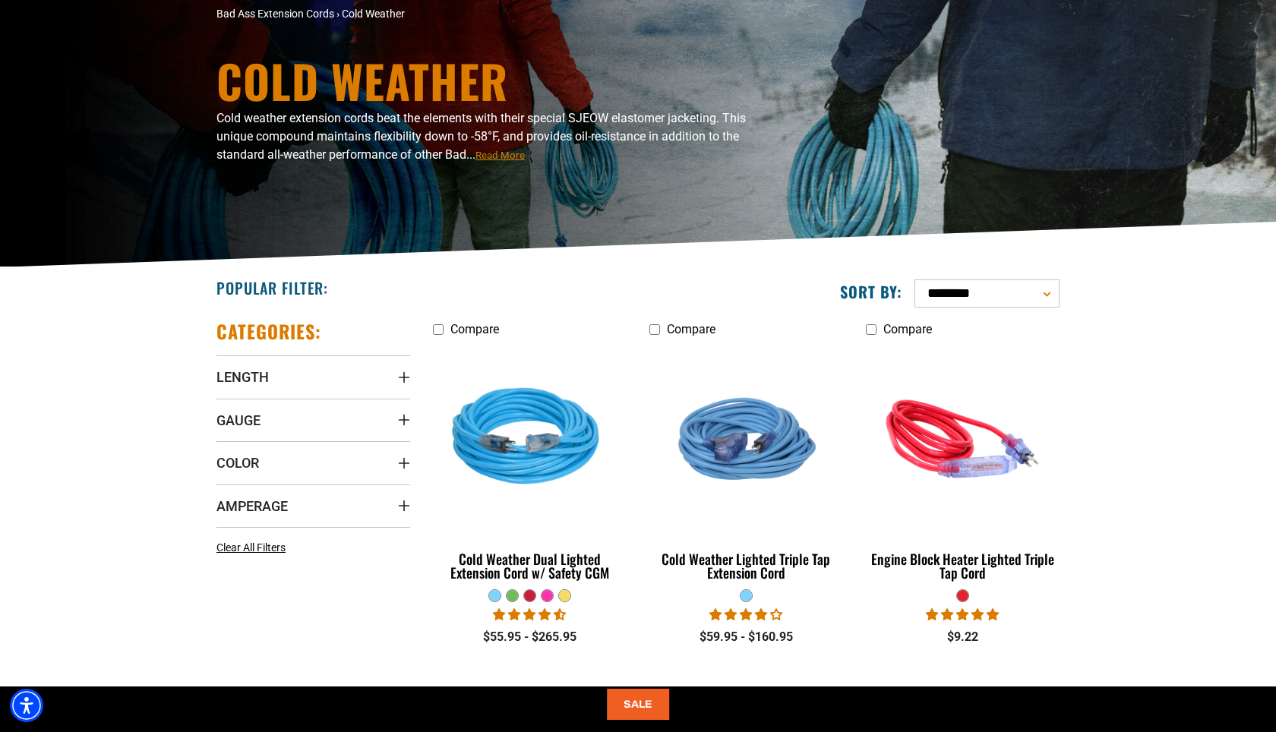
scroll to position [204, 0]
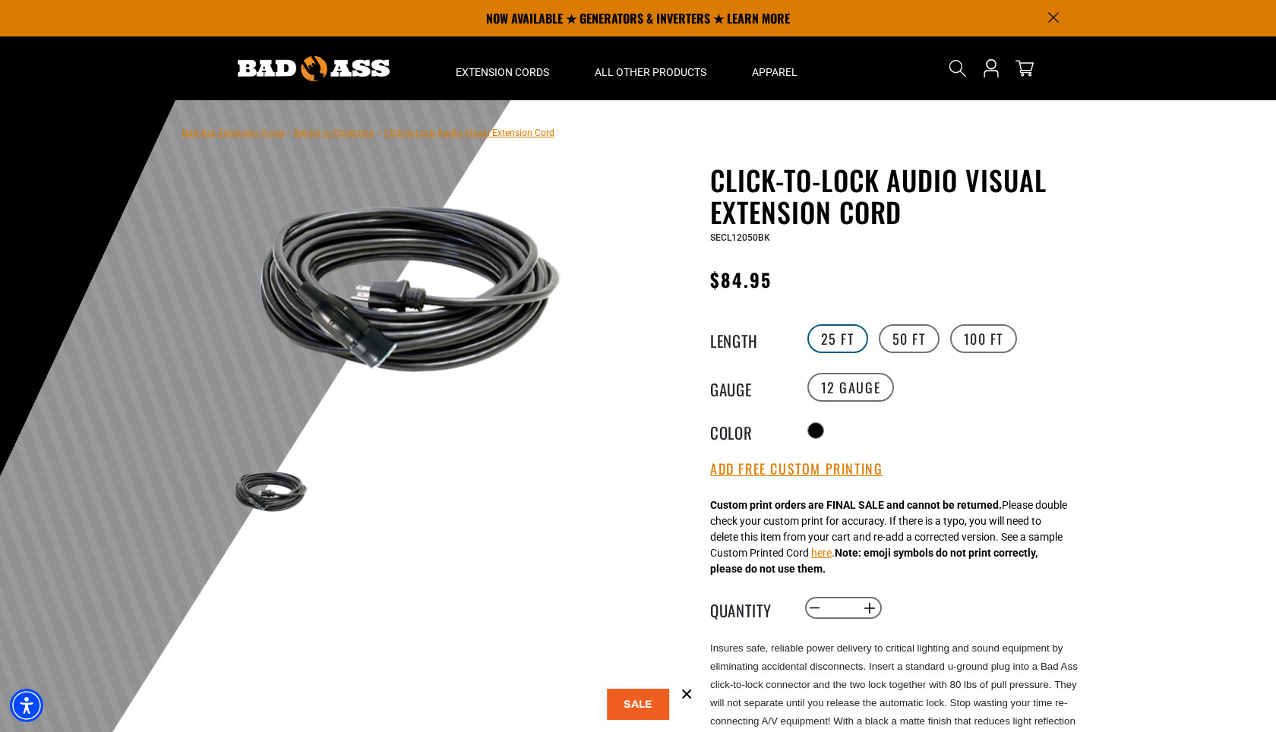
click at [856, 342] on label "25 FT" at bounding box center [837, 338] width 61 height 29
click at [902, 343] on label "50 FT" at bounding box center [909, 338] width 61 height 29
click at [970, 340] on label "100 FT" at bounding box center [984, 338] width 68 height 29
click at [905, 333] on label "50 FT" at bounding box center [909, 338] width 61 height 29
click at [643, 708] on button at bounding box center [638, 704] width 62 height 31
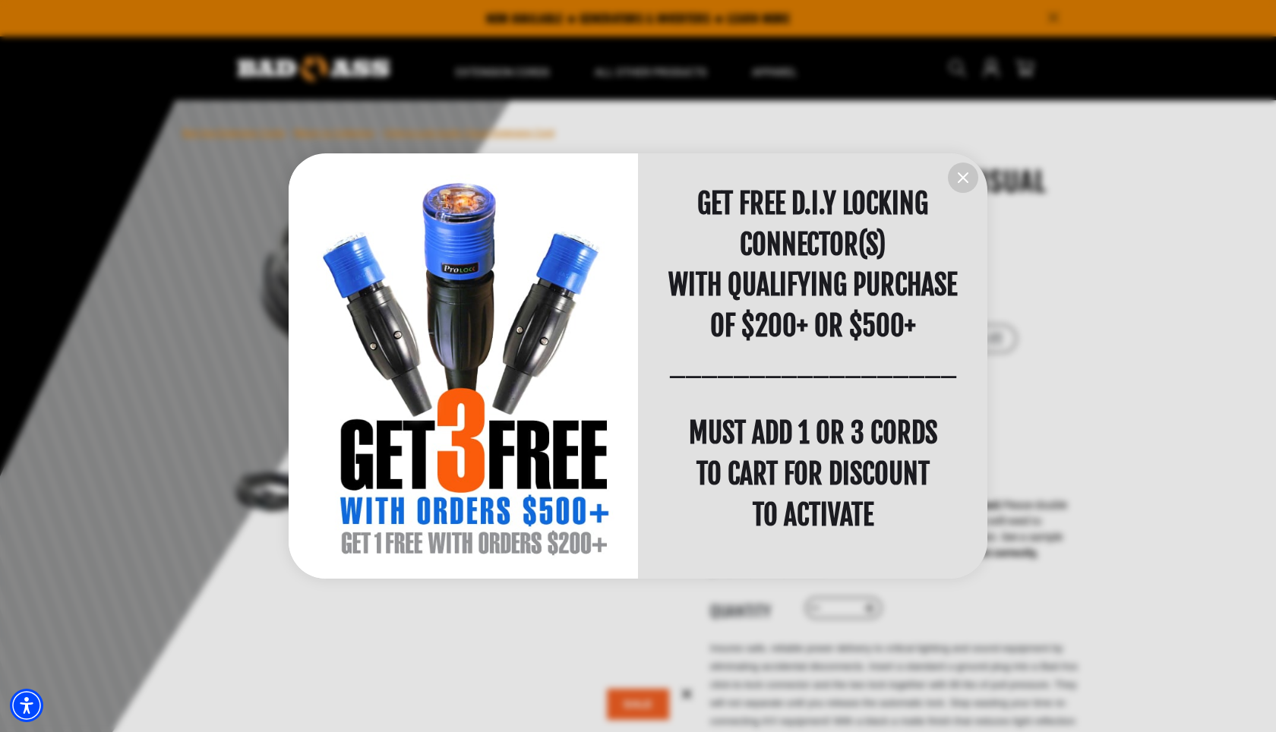
click at [962, 177] on icon "information" at bounding box center [963, 177] width 9 height 9
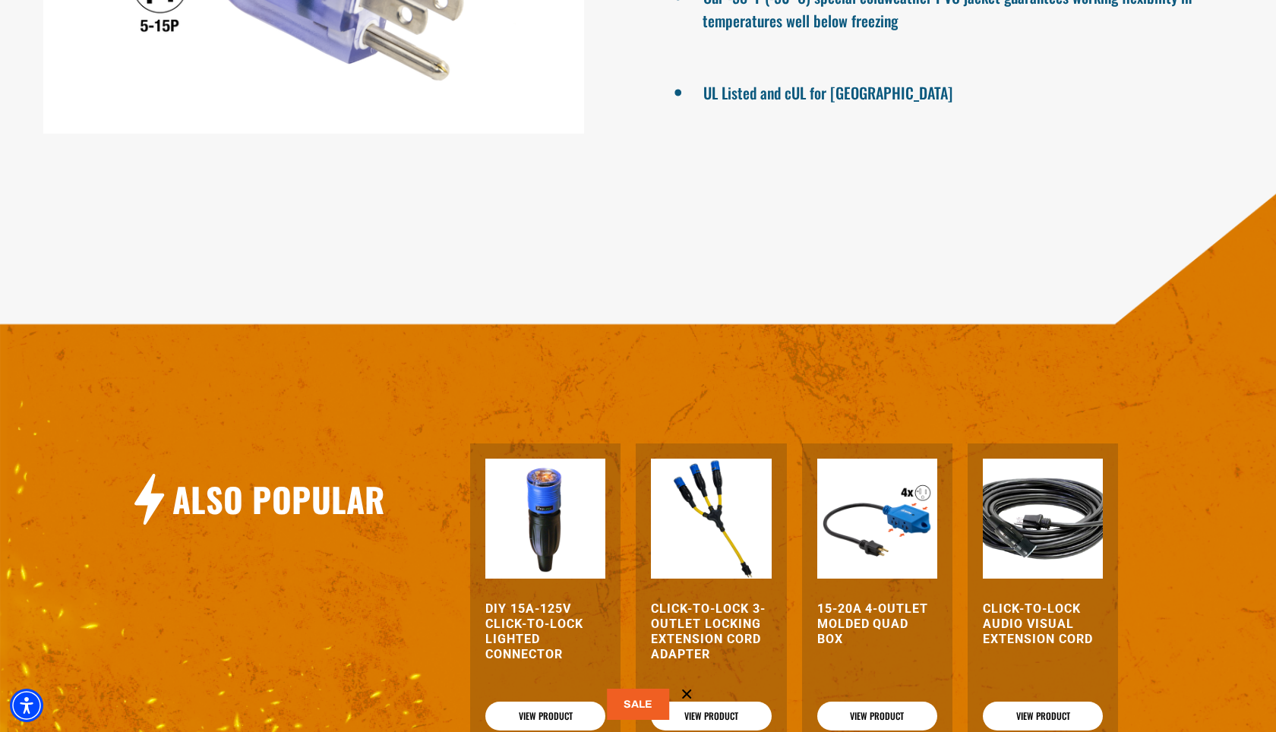
scroll to position [1698, 0]
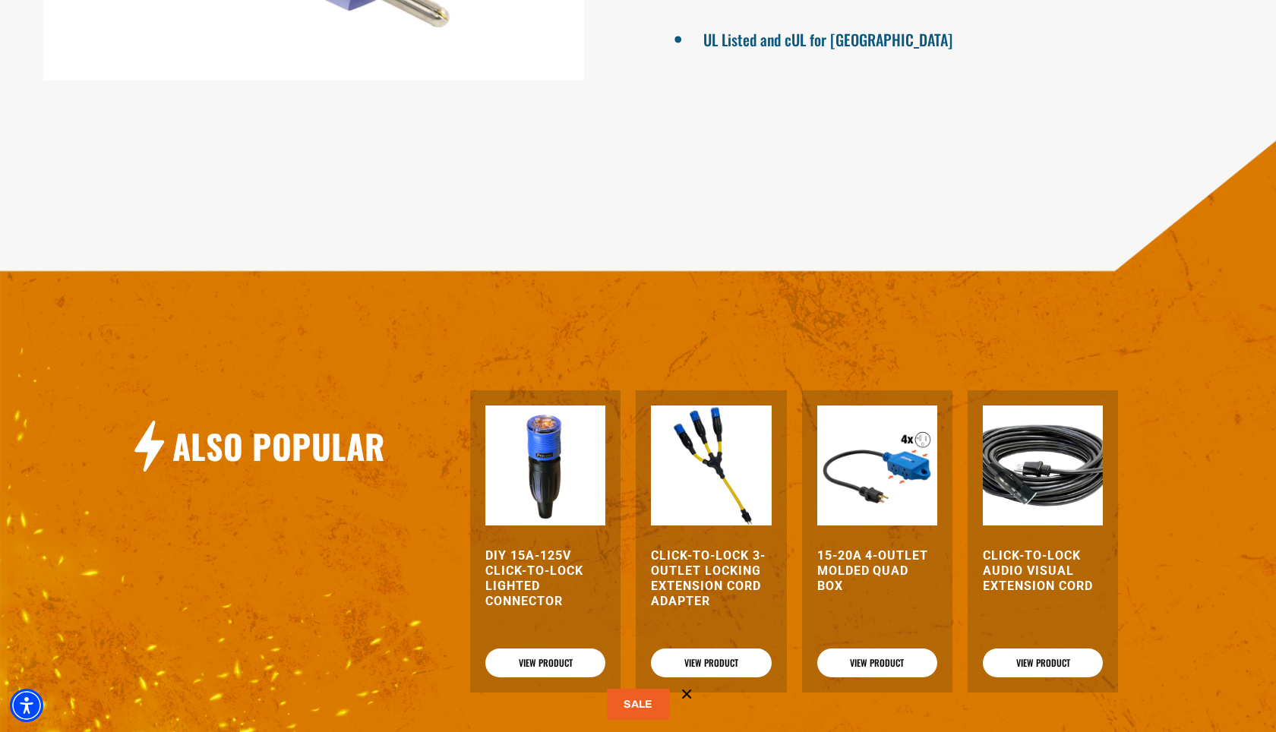
click at [727, 500] on img at bounding box center [711, 466] width 120 height 120
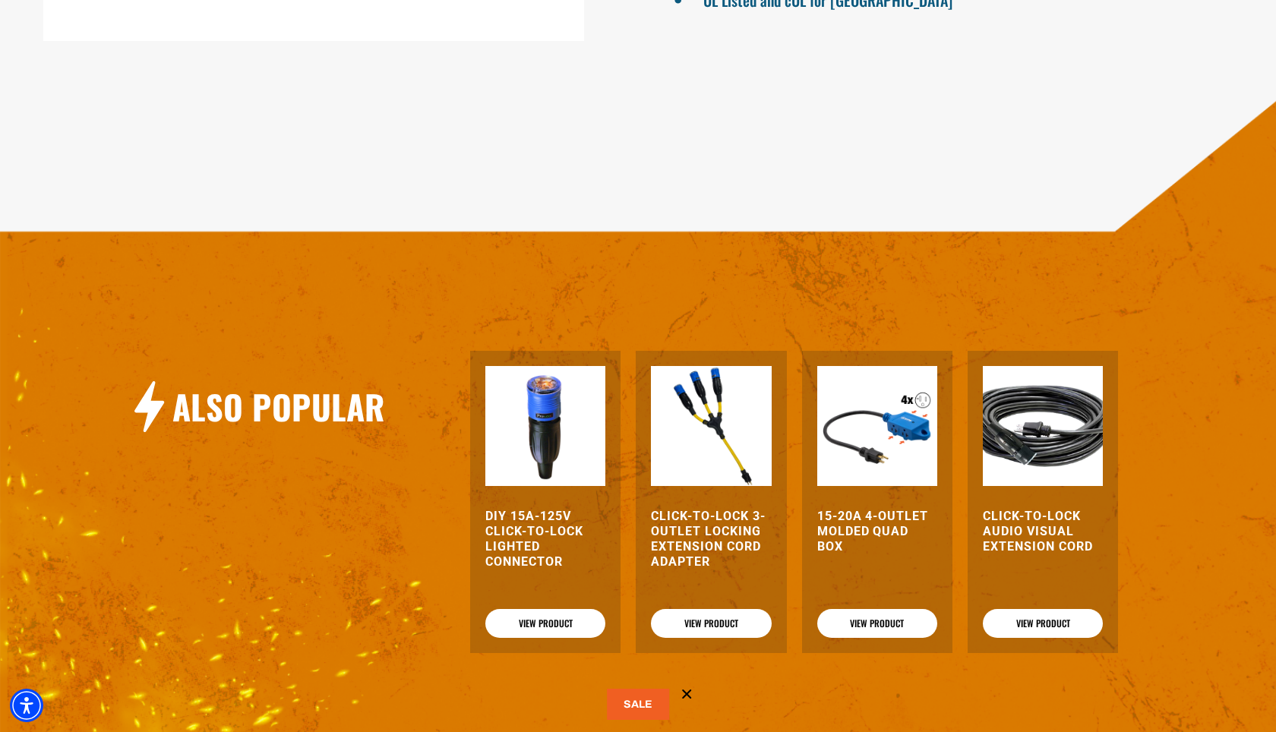
scroll to position [1748, 0]
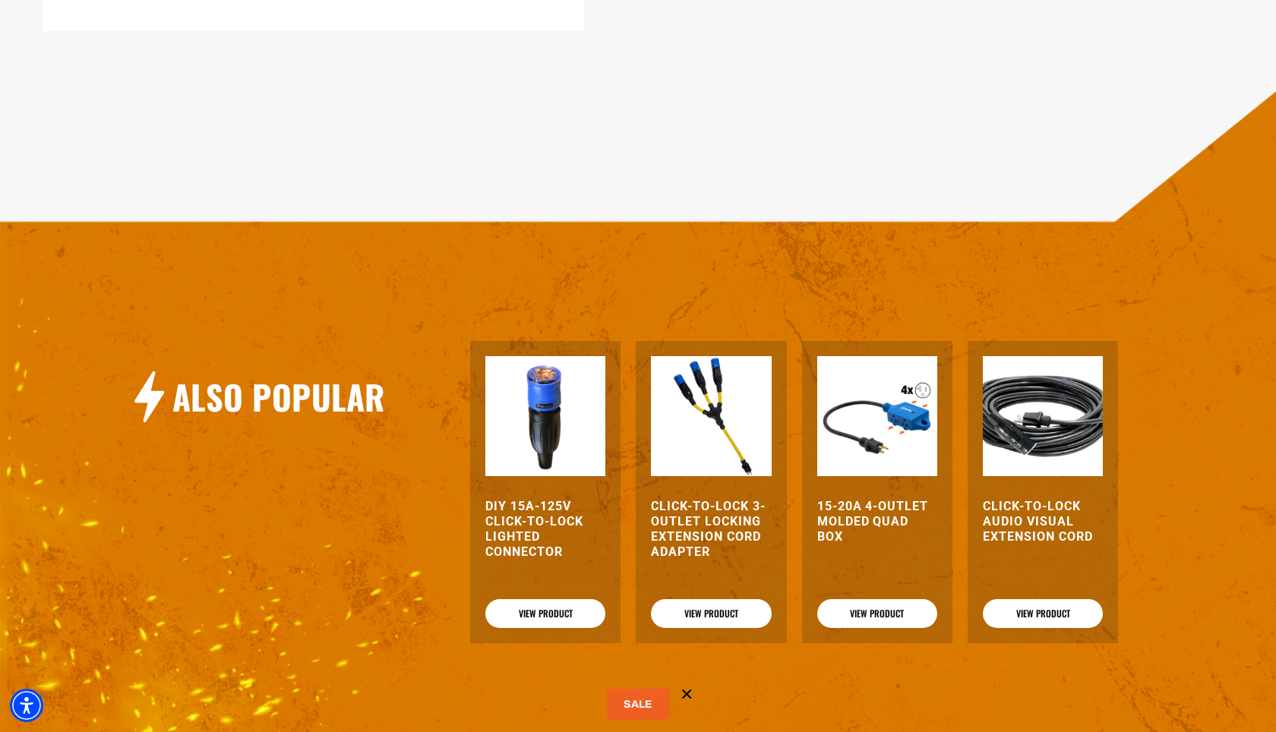
click at [1016, 449] on img at bounding box center [1043, 416] width 120 height 120
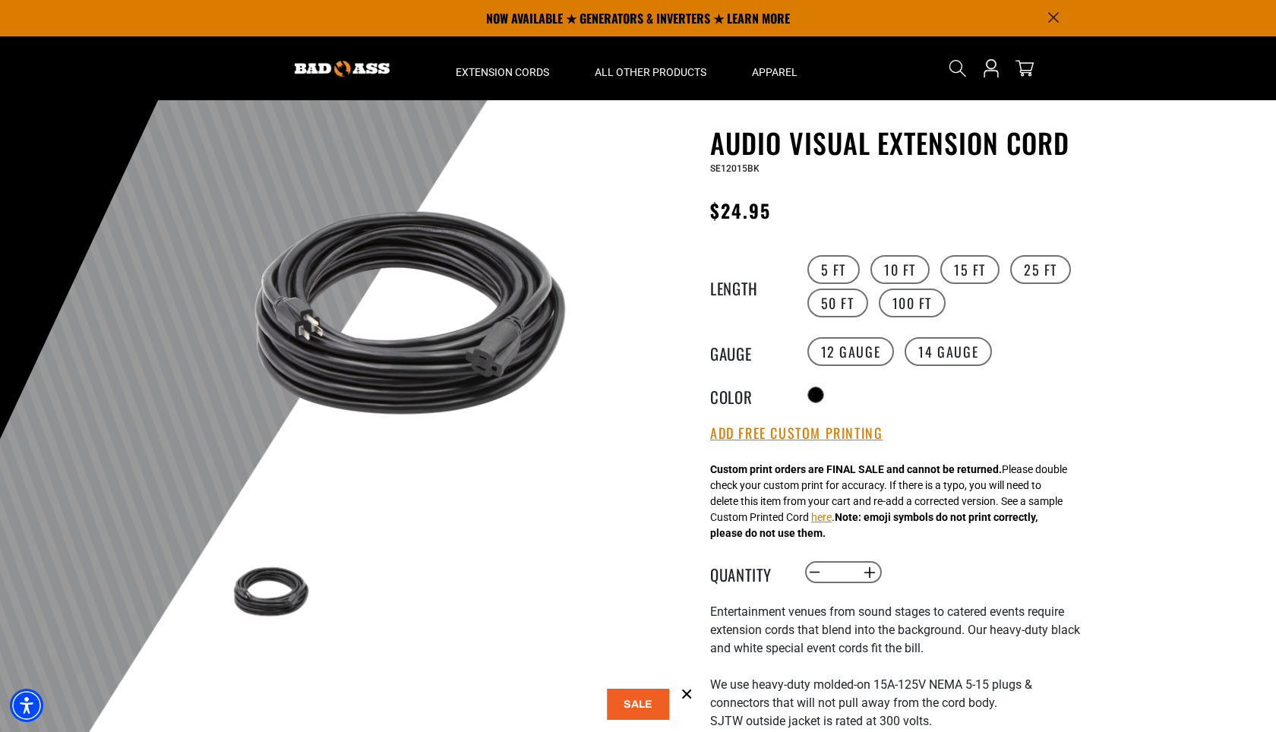
scroll to position [28, 0]
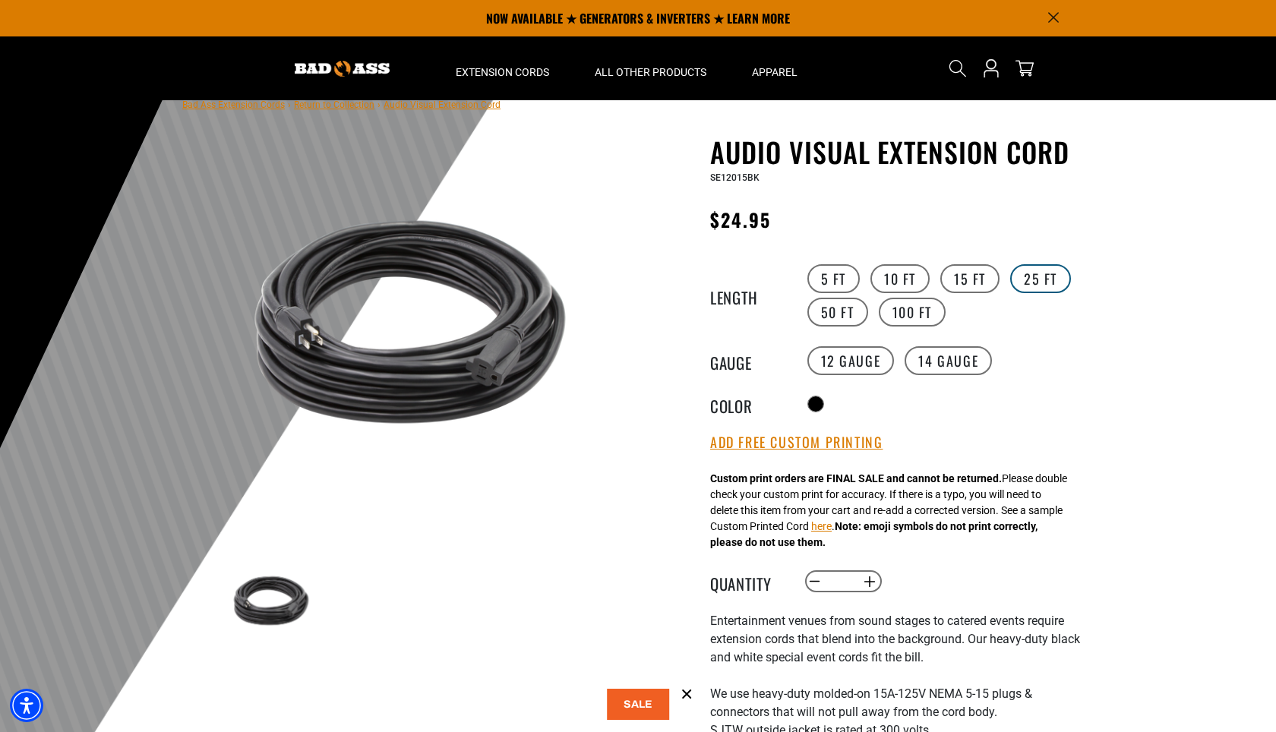
click at [1053, 280] on label "25 FT" at bounding box center [1040, 278] width 61 height 29
click at [978, 282] on label "15 FT" at bounding box center [969, 278] width 59 height 29
click at [947, 355] on label "14 Gauge" at bounding box center [948, 360] width 87 height 29
click at [864, 357] on label "12 Gauge" at bounding box center [850, 360] width 87 height 29
click at [957, 358] on label "14 Gauge" at bounding box center [948, 360] width 87 height 29
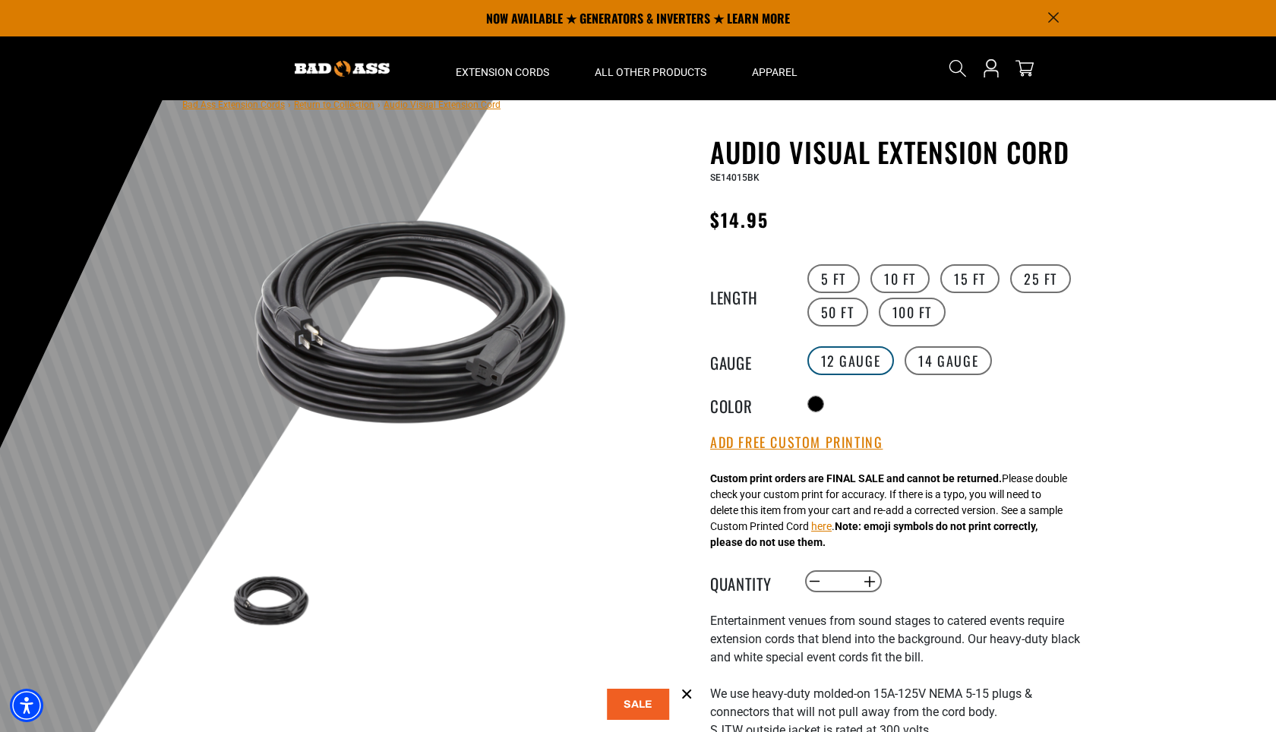
click at [871, 353] on label "12 Gauge" at bounding box center [850, 360] width 87 height 29
